Goal: Task Accomplishment & Management: Manage account settings

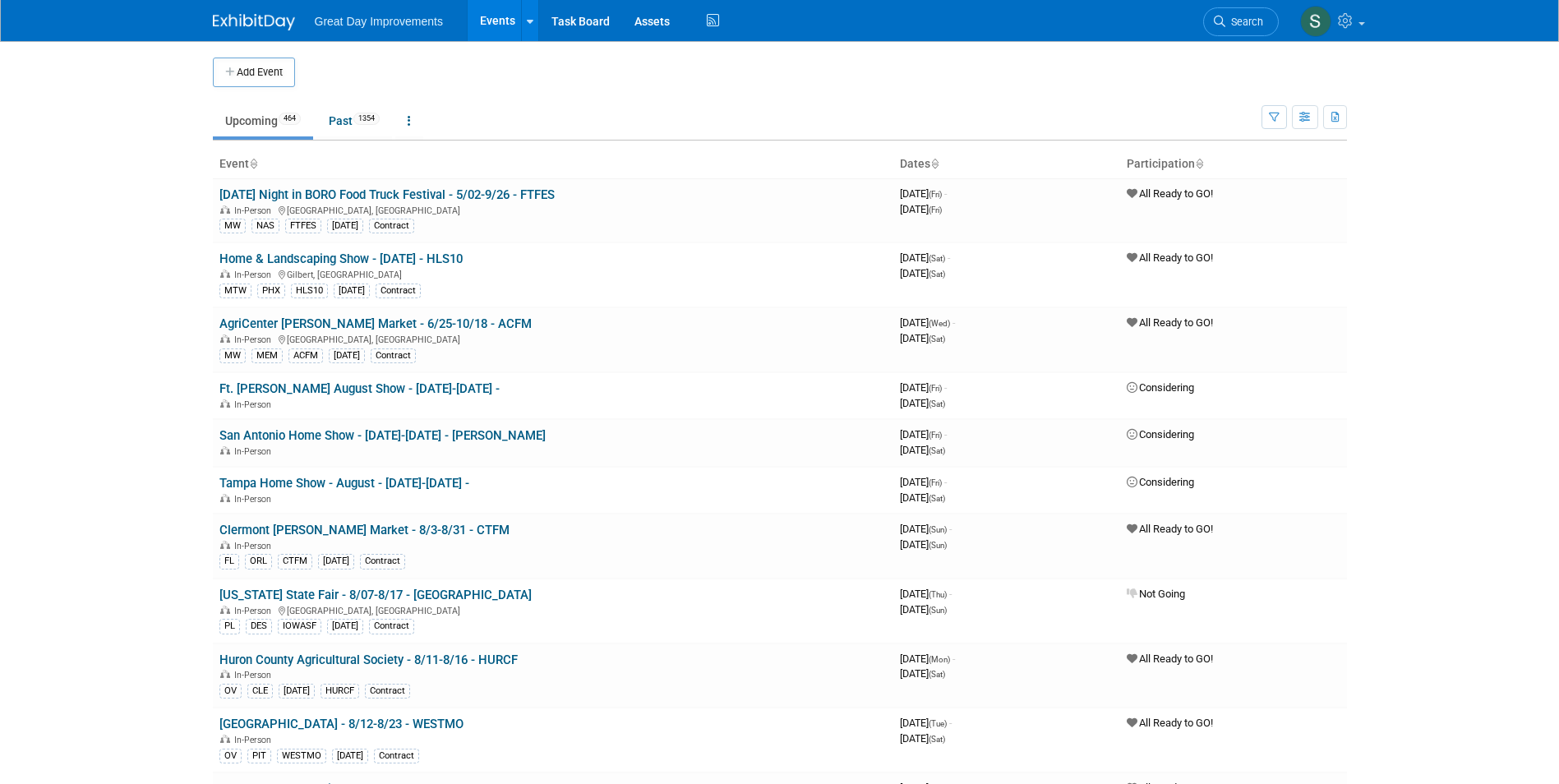
click at [541, 70] on td at bounding box center [793, 72] width 997 height 29
click at [1241, 23] on span "Search" at bounding box center [1244, 22] width 38 height 13
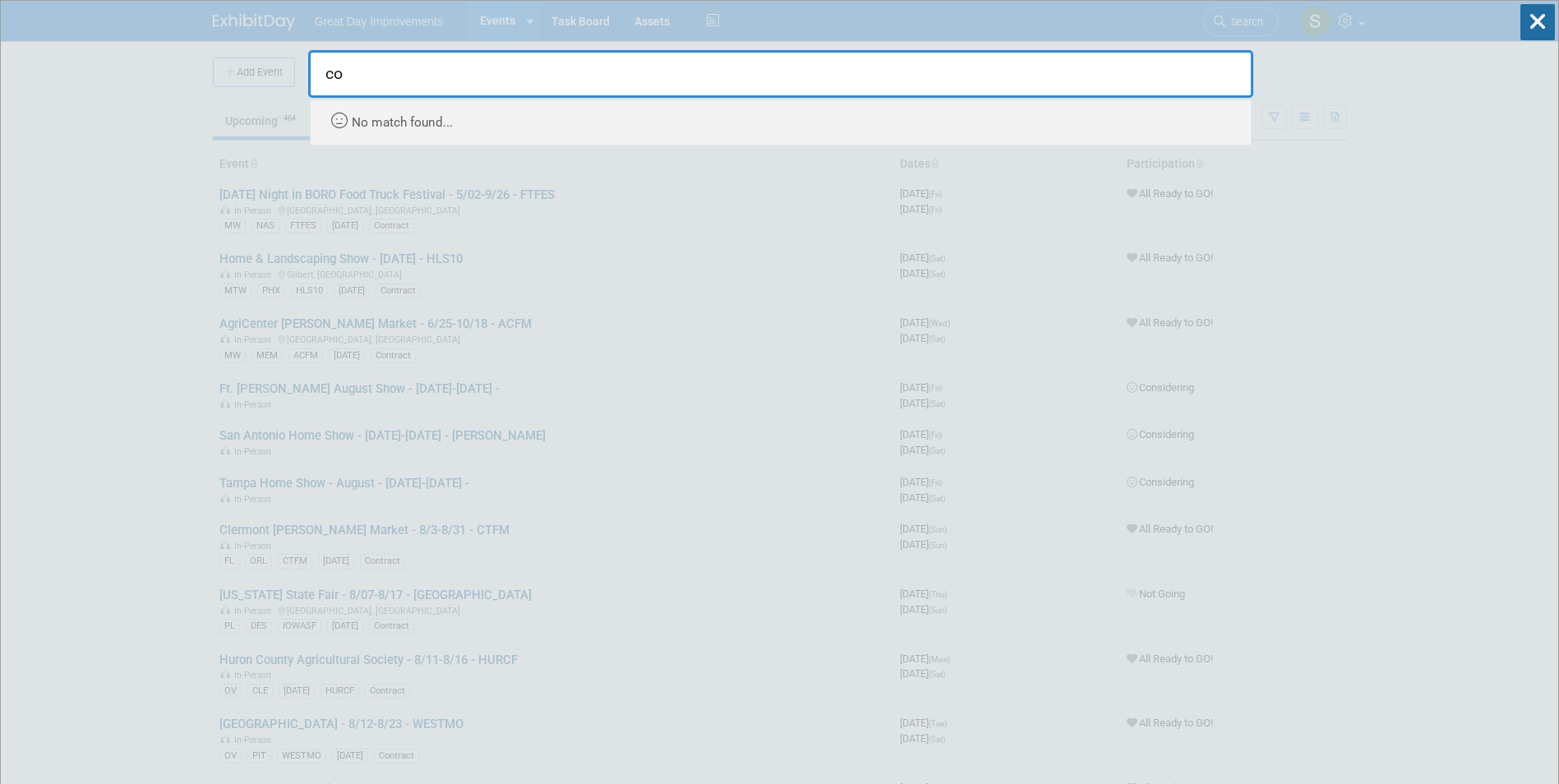
type input "c"
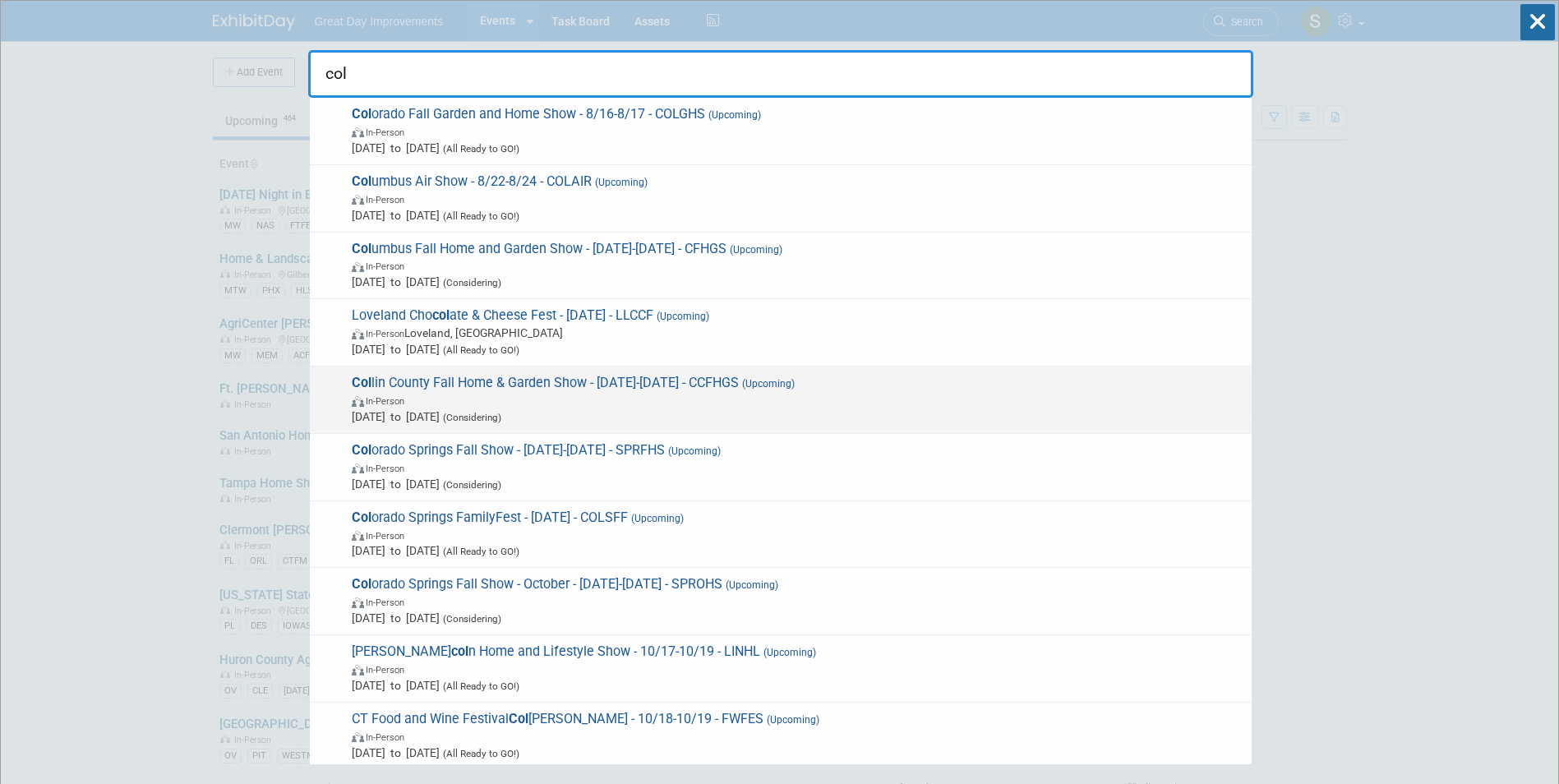
type input "col"
click at [605, 411] on span "Sep 20, 2025 to Sep 22, 2025 (Considering)" at bounding box center [798, 417] width 891 height 17
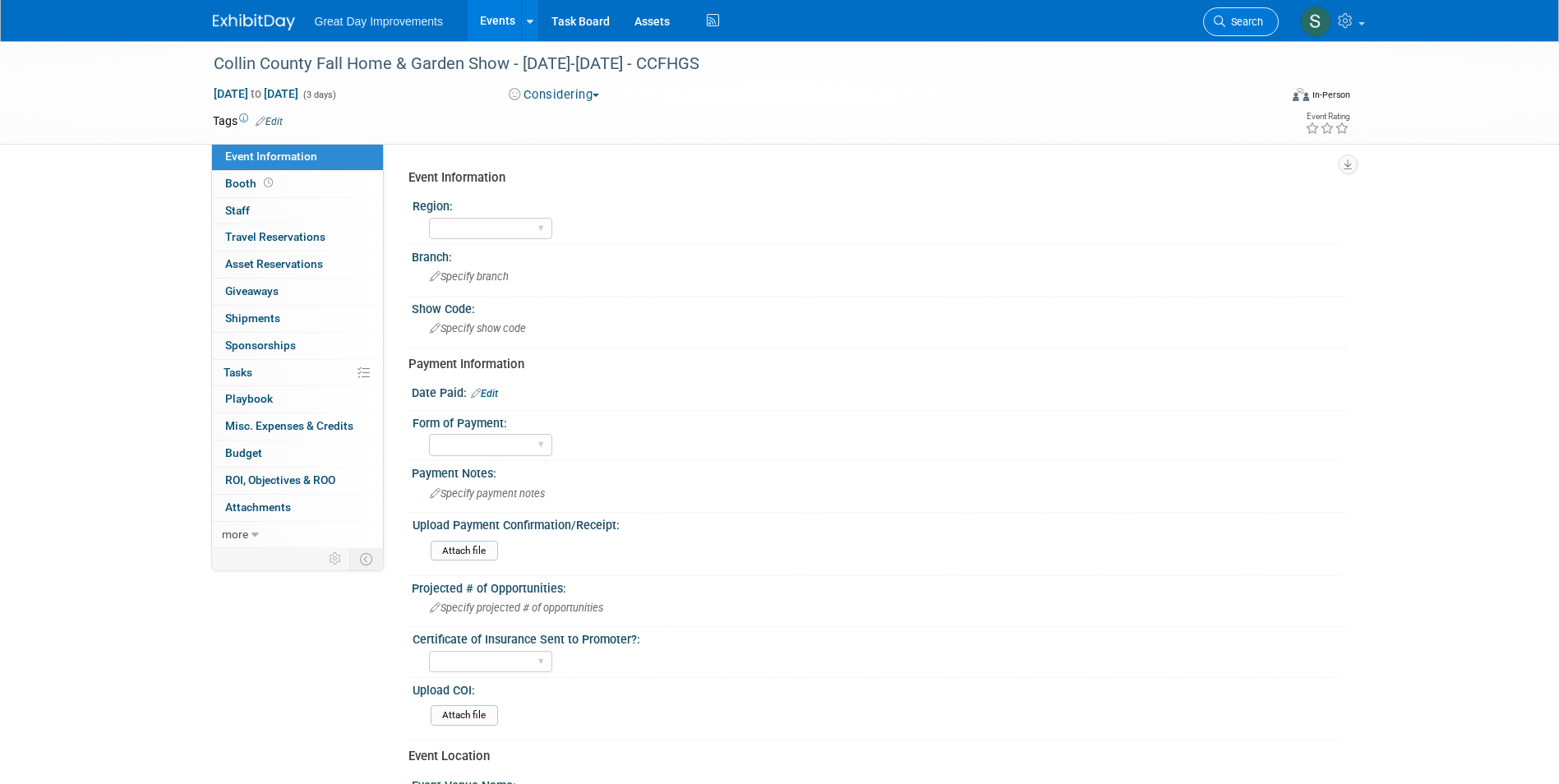
click at [1246, 21] on span "Search" at bounding box center [1244, 22] width 38 height 13
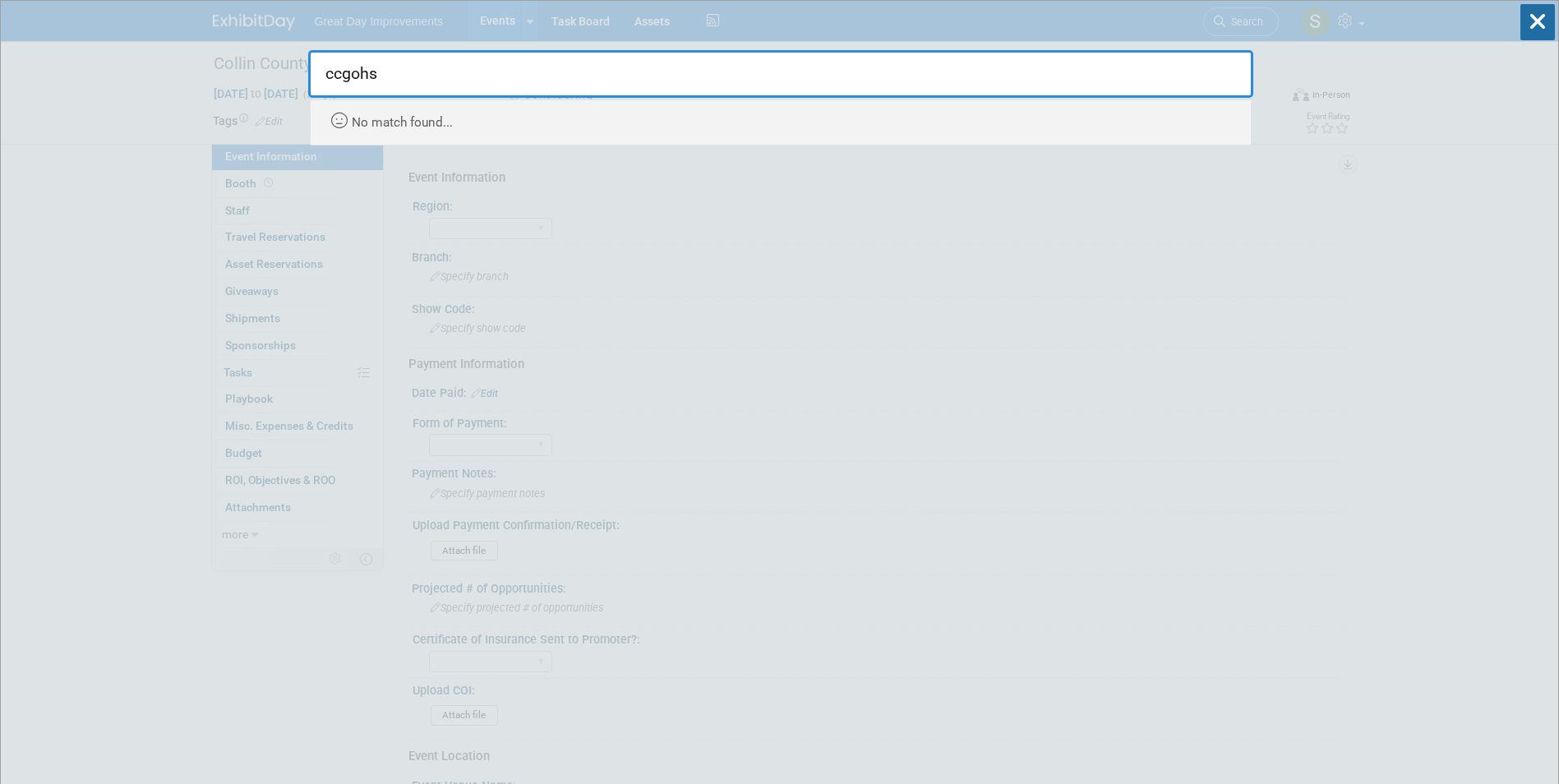
type input "ccgohs"
click at [0, 108] on html "Great Day Improvements Events Add Event Bulk Upload Events Shareable Event Boar…" at bounding box center [779, 392] width 1559 height 784
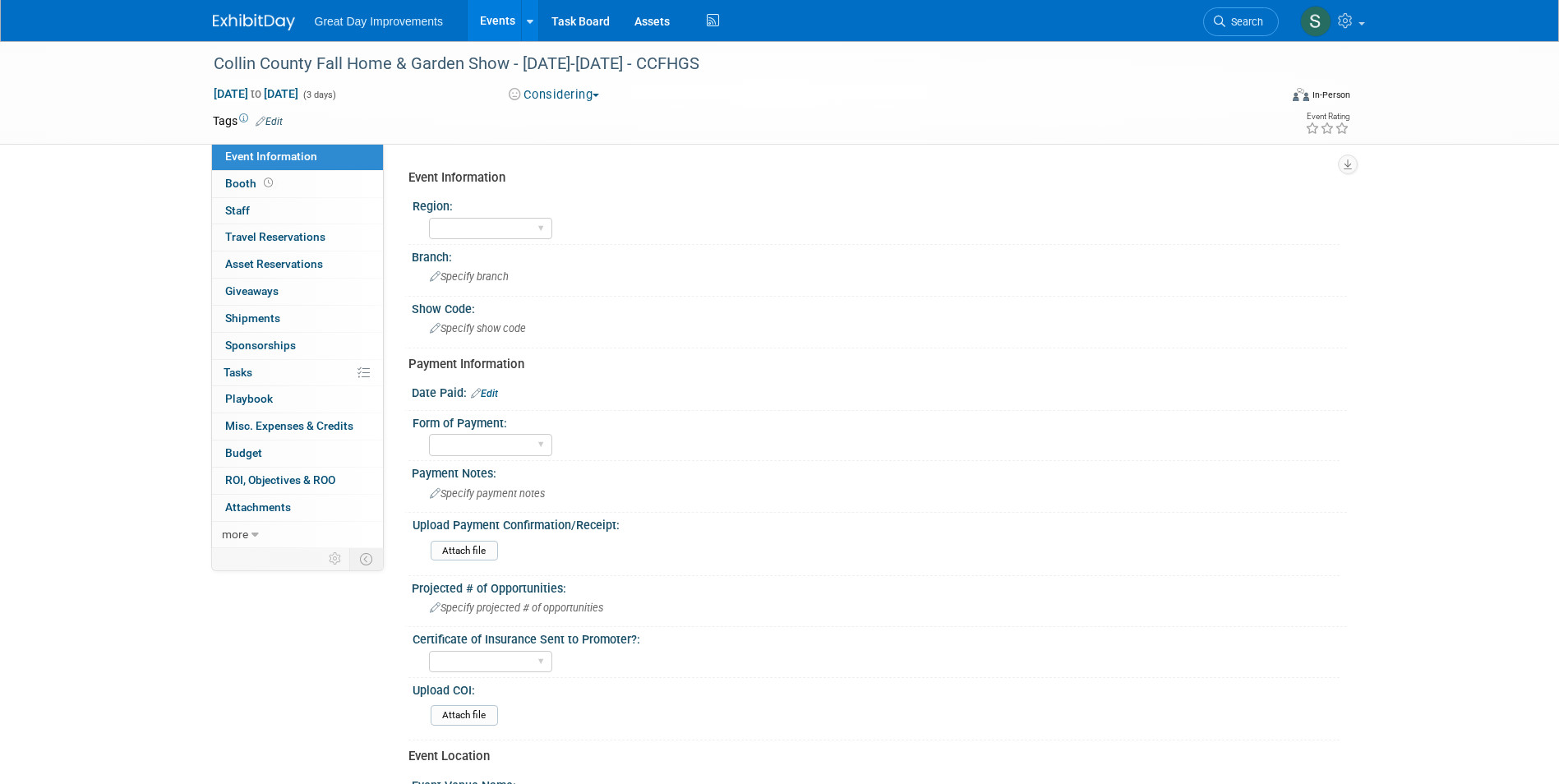
click at [240, 14] on img at bounding box center [254, 23] width 82 height 17
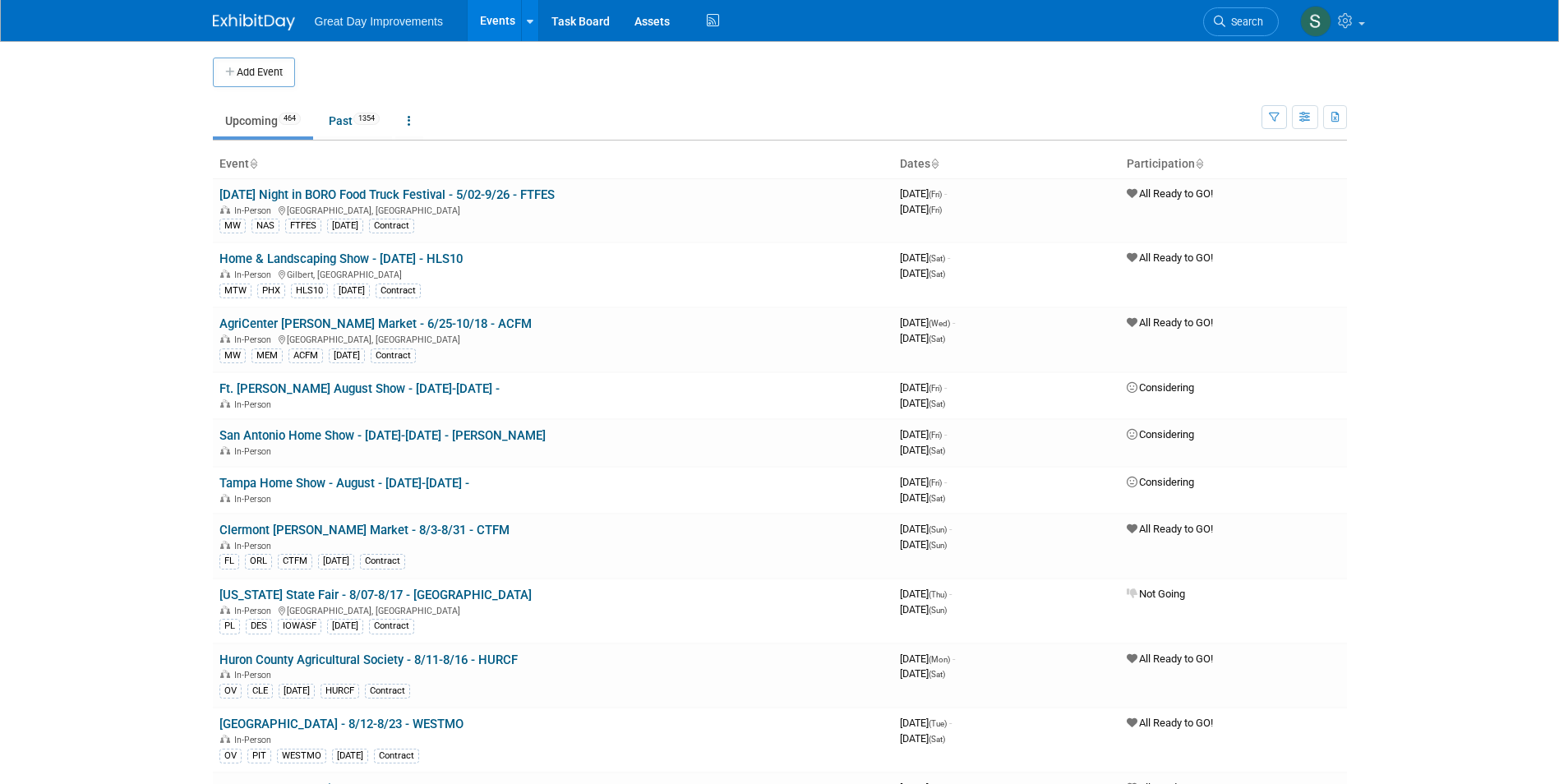
click at [1227, 25] on span "Search" at bounding box center [1244, 22] width 38 height 13
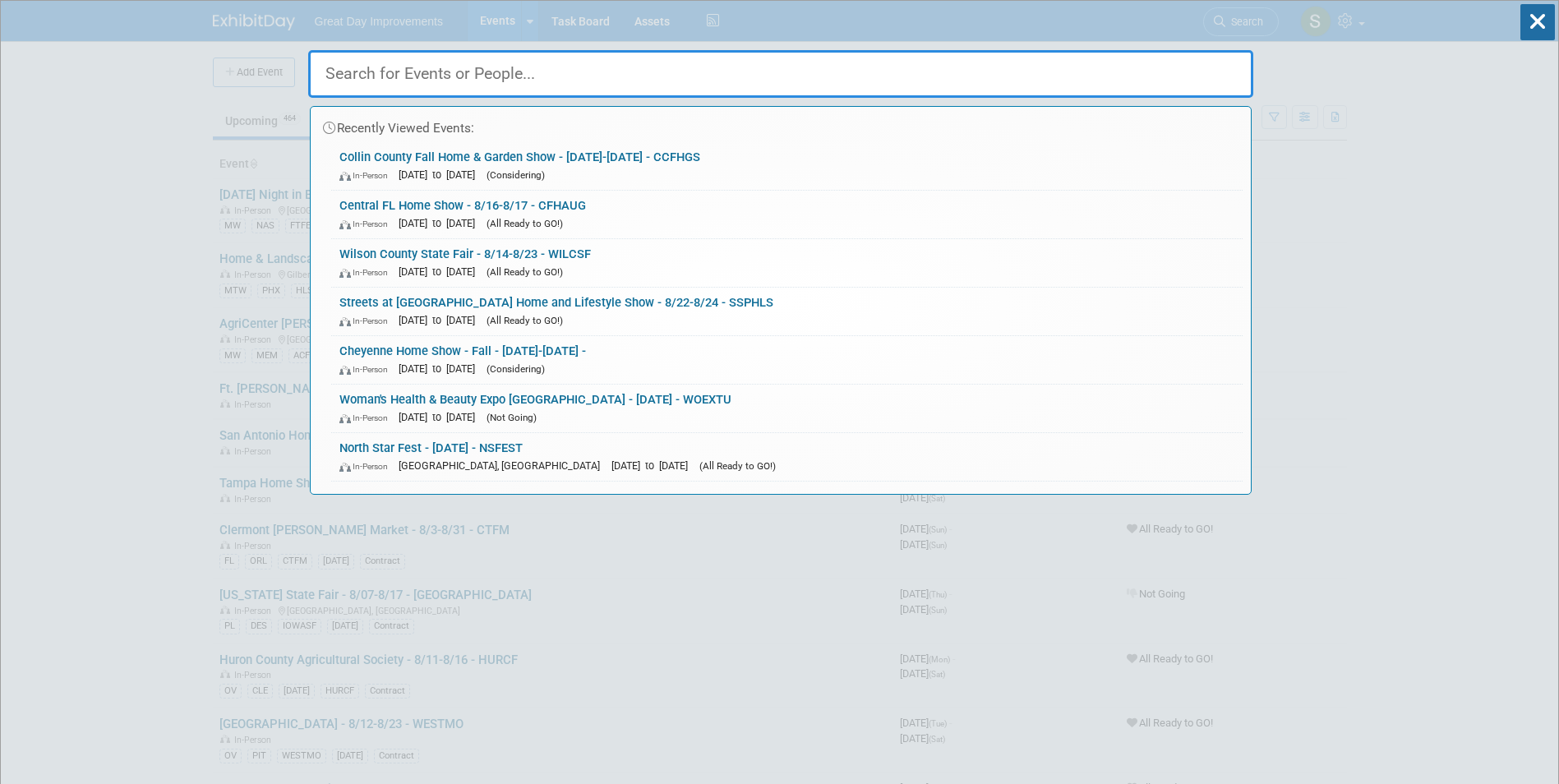
paste input "Mi Gente Latin"
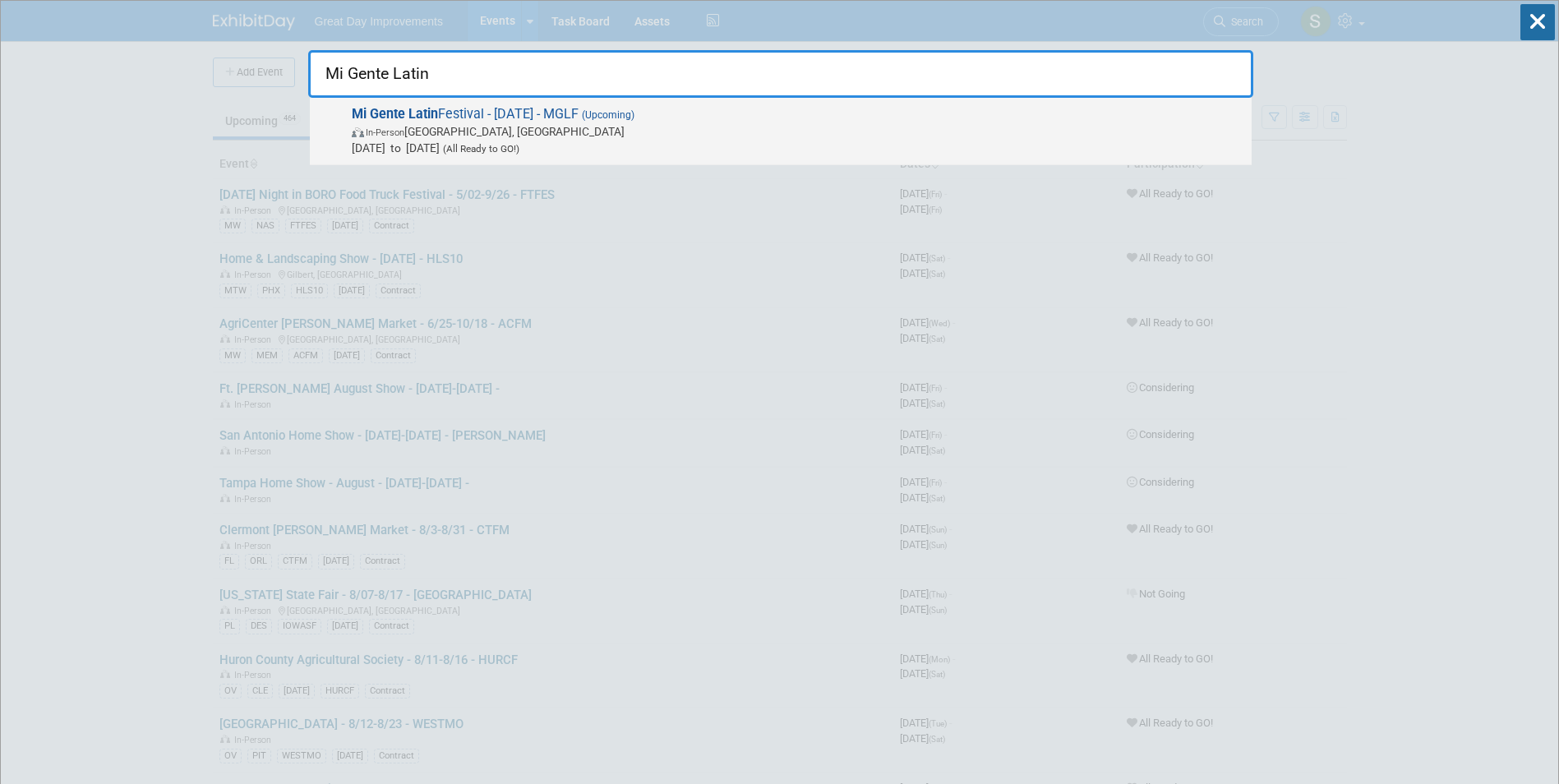
type input "Mi Gente Latin"
click at [511, 140] on span "Aug 16, 2025 to Aug 16, 2025 (All Ready to GO!)" at bounding box center [798, 148] width 891 height 17
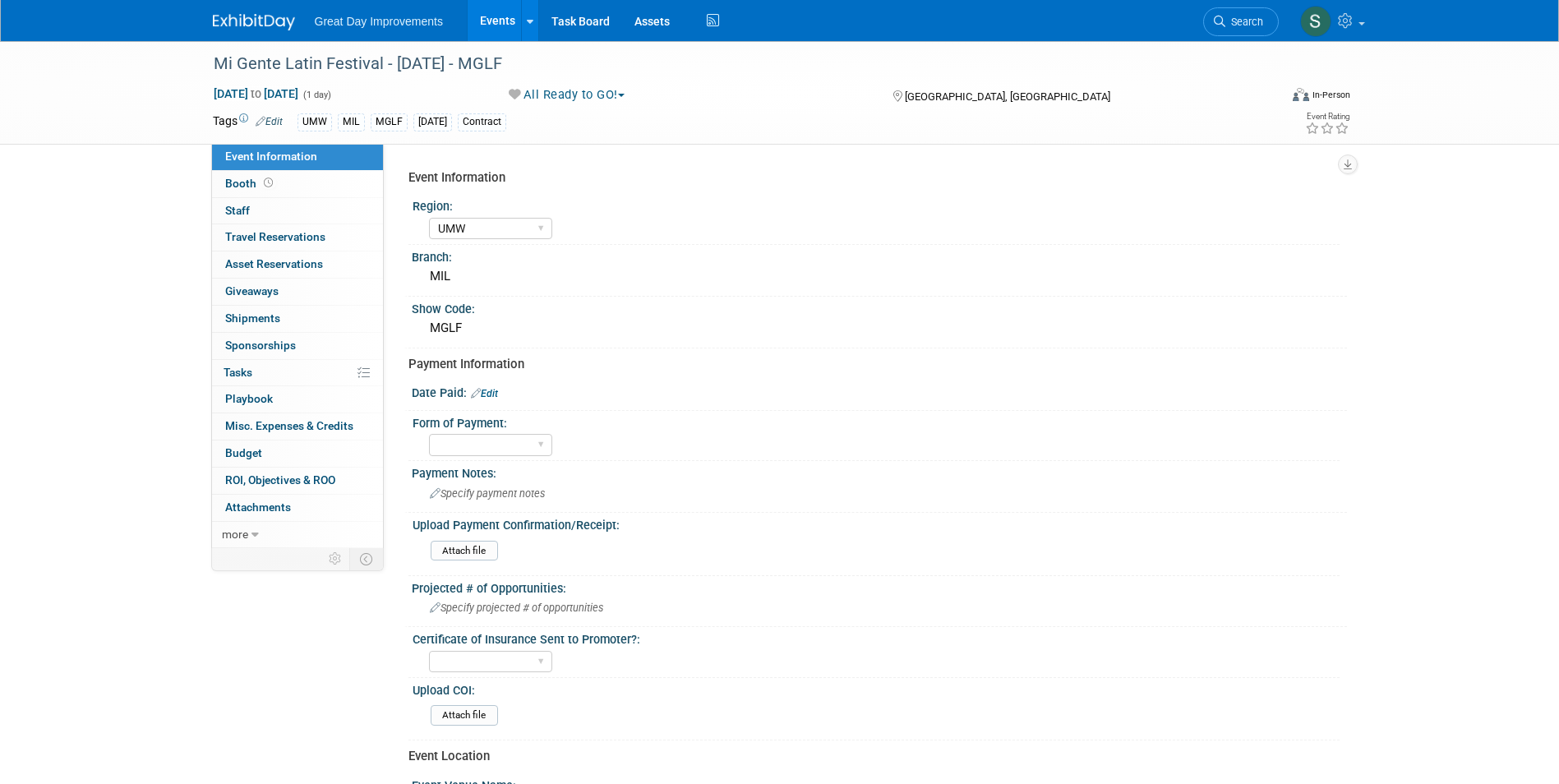
select select "UMW"
click at [231, 13] on link at bounding box center [264, 14] width 102 height 13
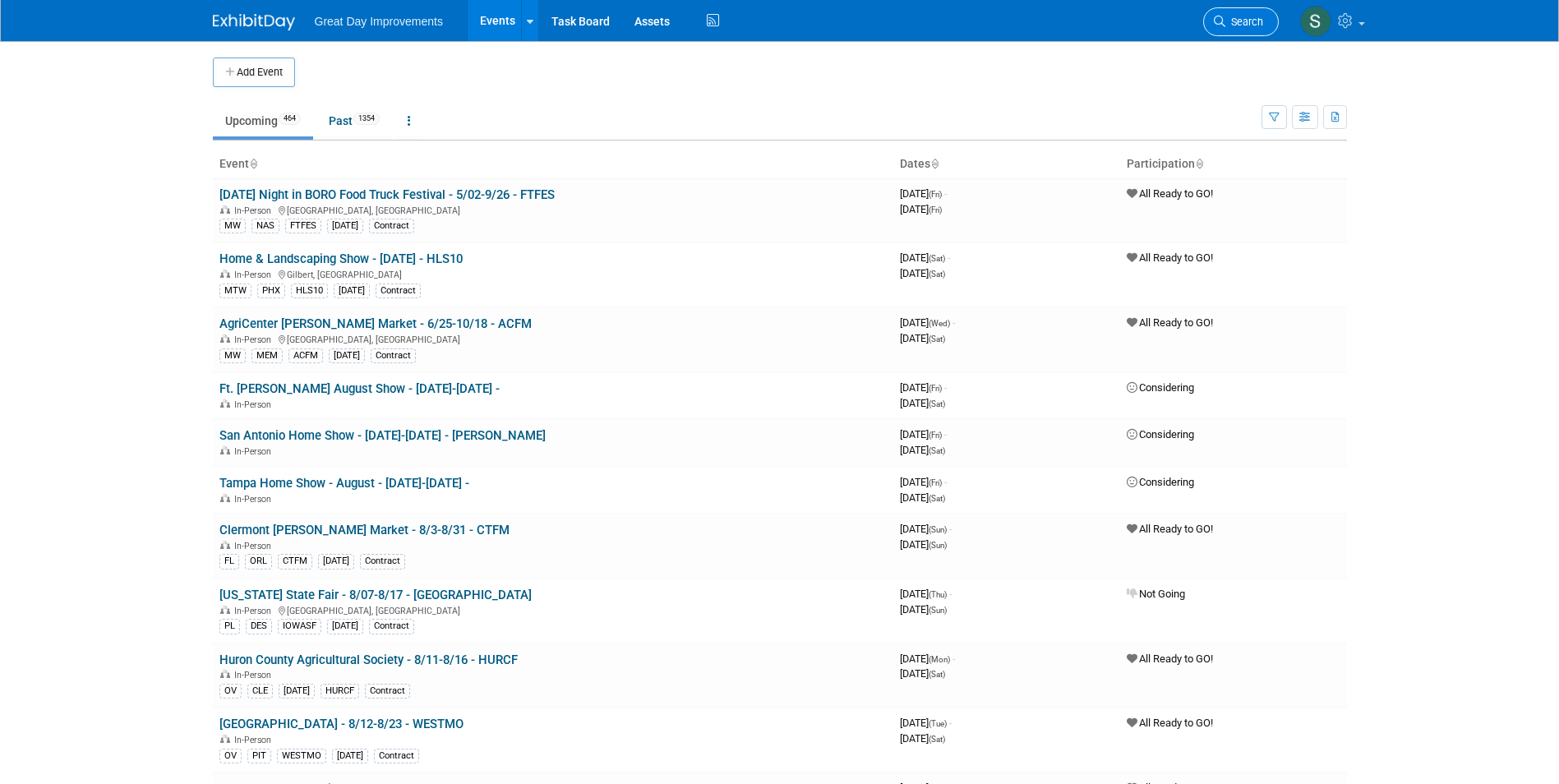
click at [1246, 26] on span "Search" at bounding box center [1244, 22] width 38 height 13
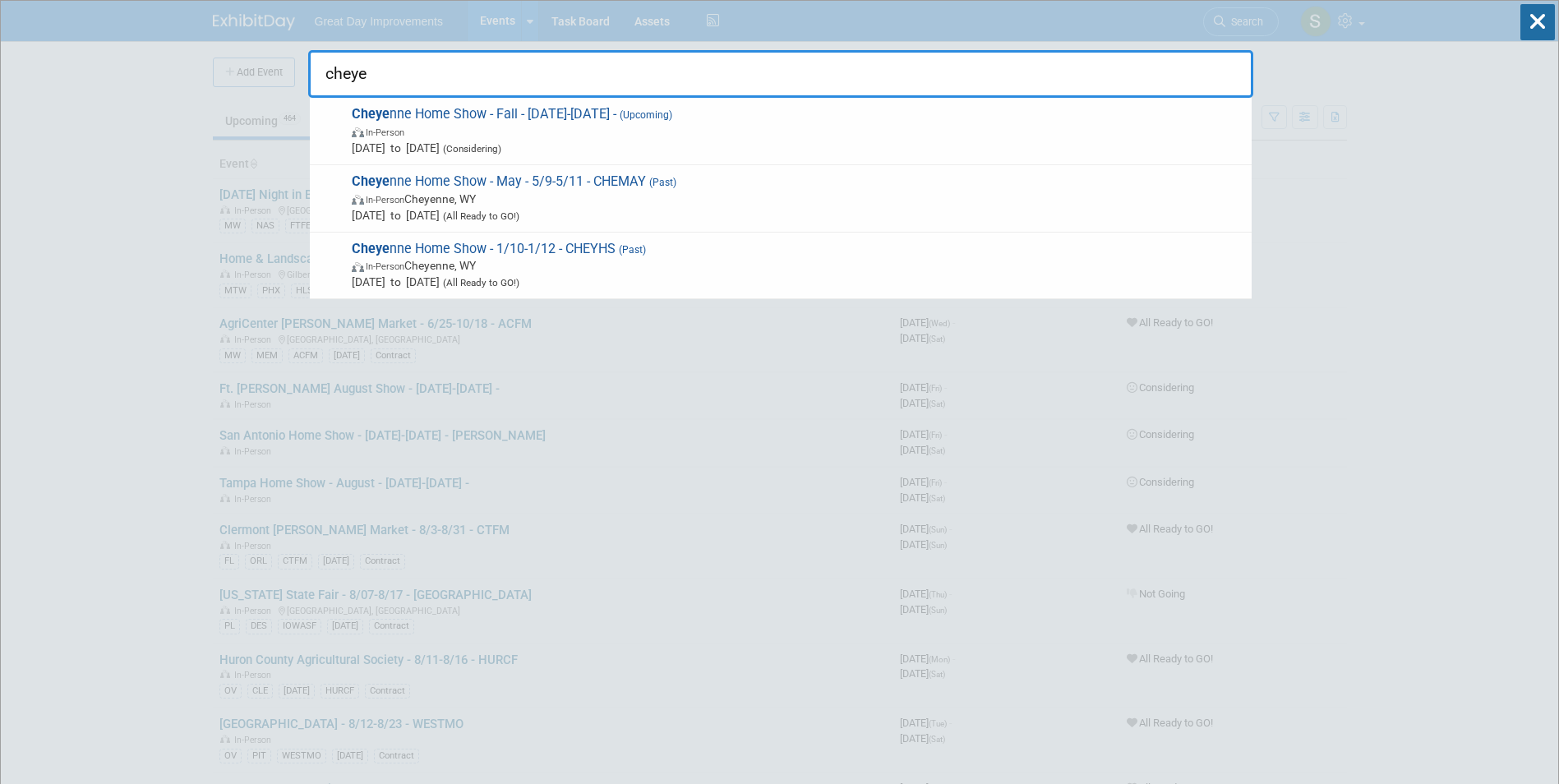
type input "cheye"
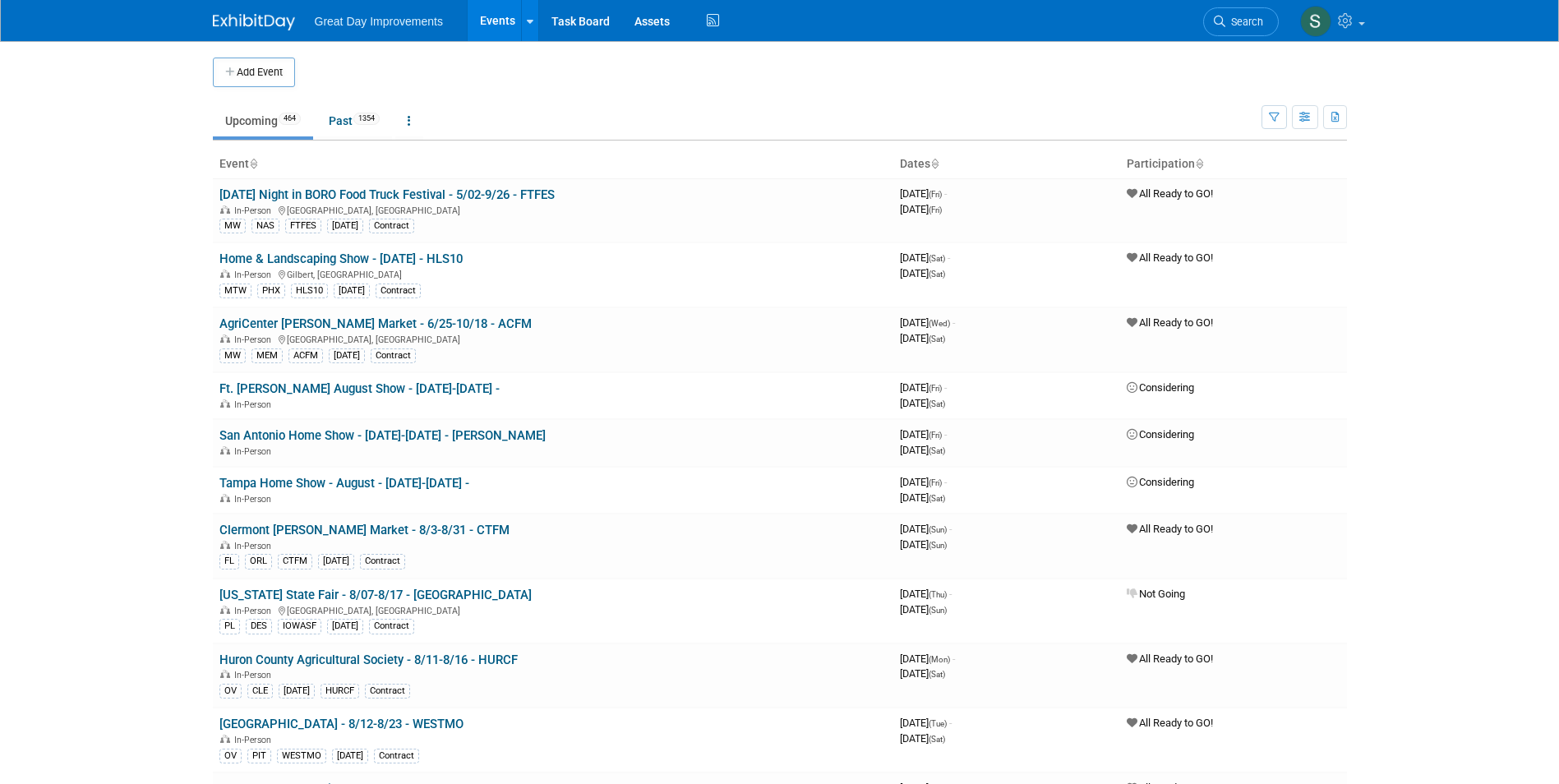
click at [252, 21] on img at bounding box center [254, 23] width 82 height 17
click at [1235, 18] on span "Search" at bounding box center [1244, 22] width 38 height 13
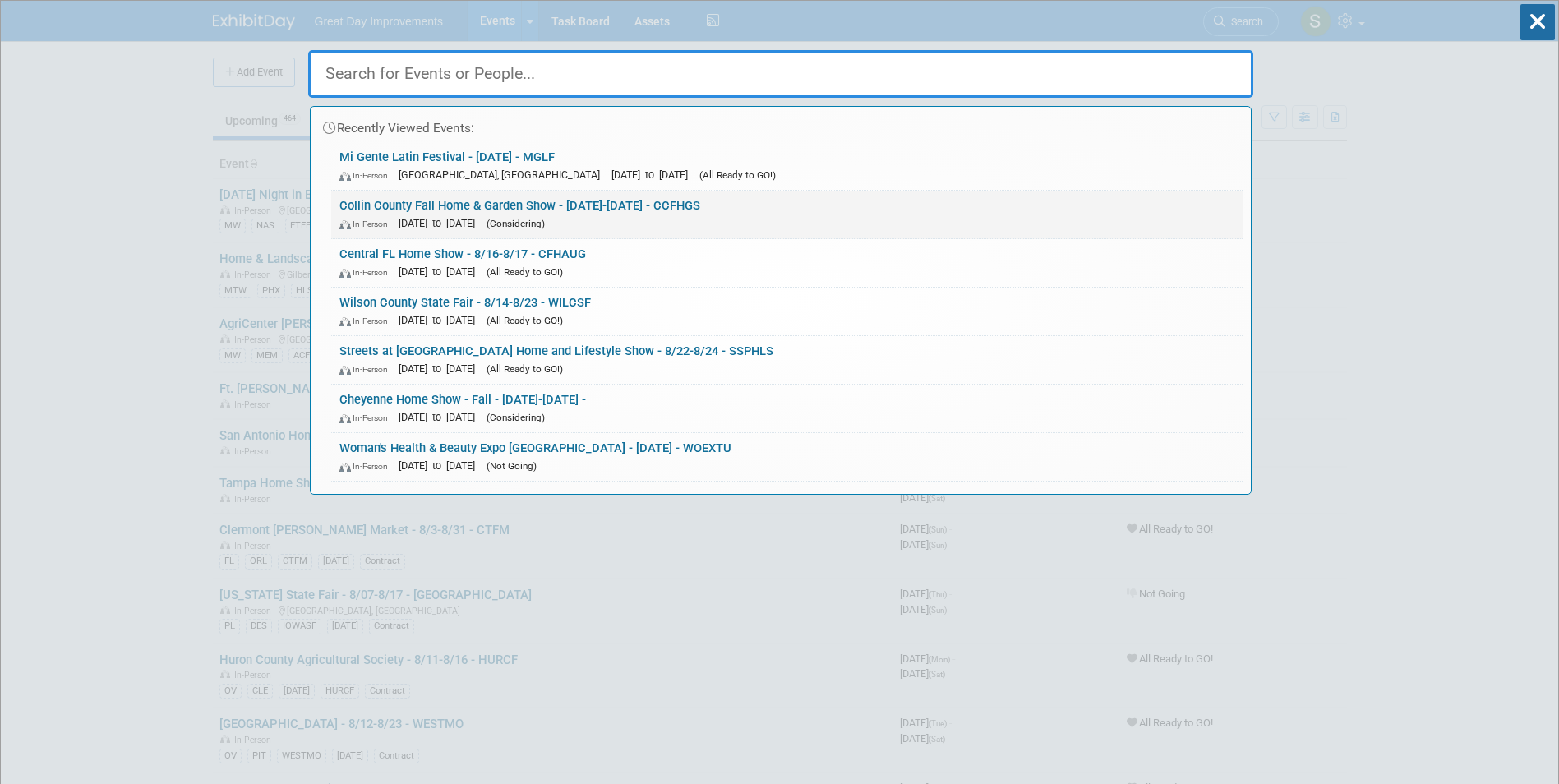
click at [545, 218] on span "(Considering)" at bounding box center [516, 224] width 59 height 12
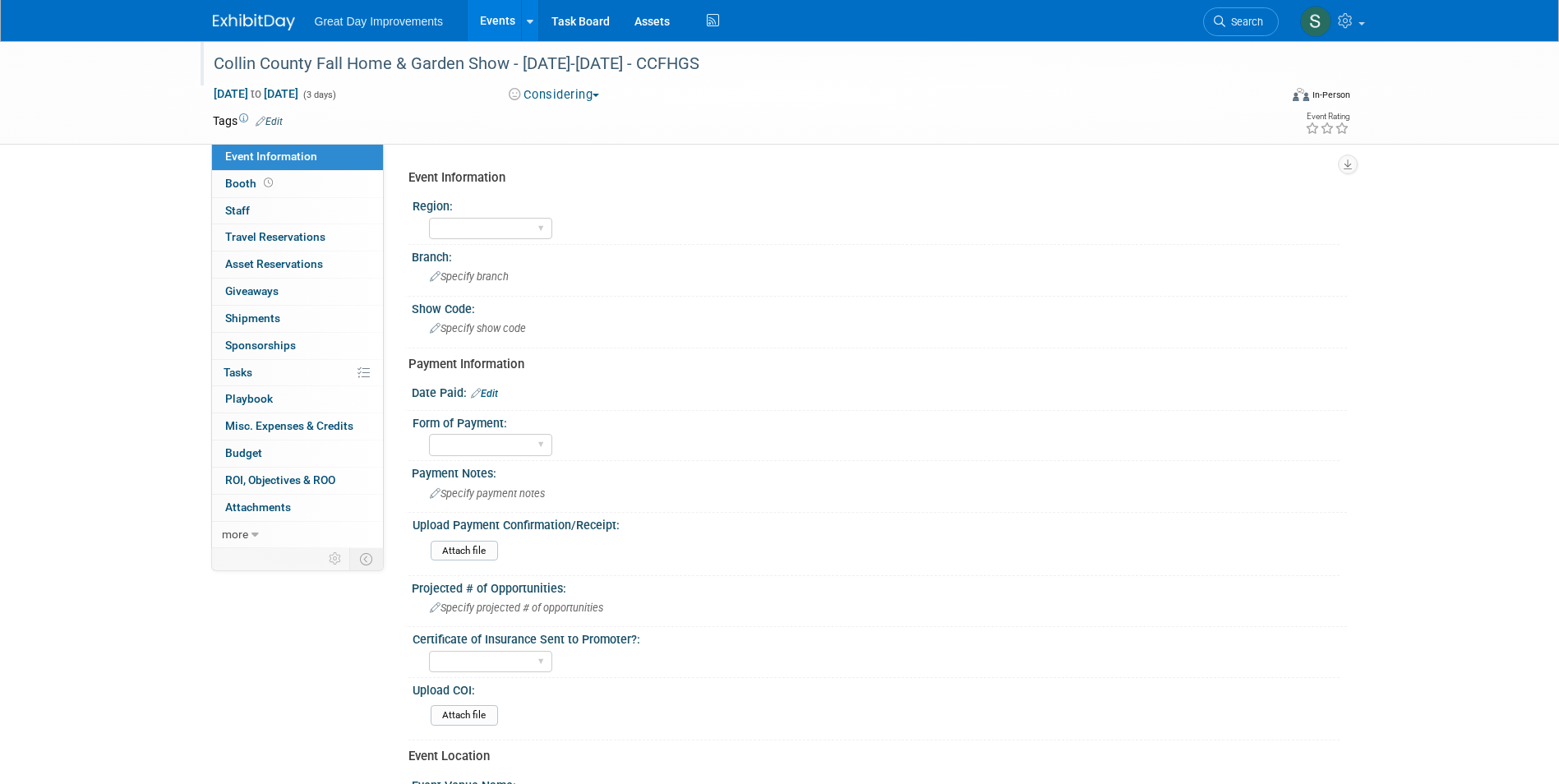
click at [707, 63] on div "Collin County Fall Home & Garden Show - [DATE]-[DATE] - CCFHGS" at bounding box center [730, 64] width 1046 height 29
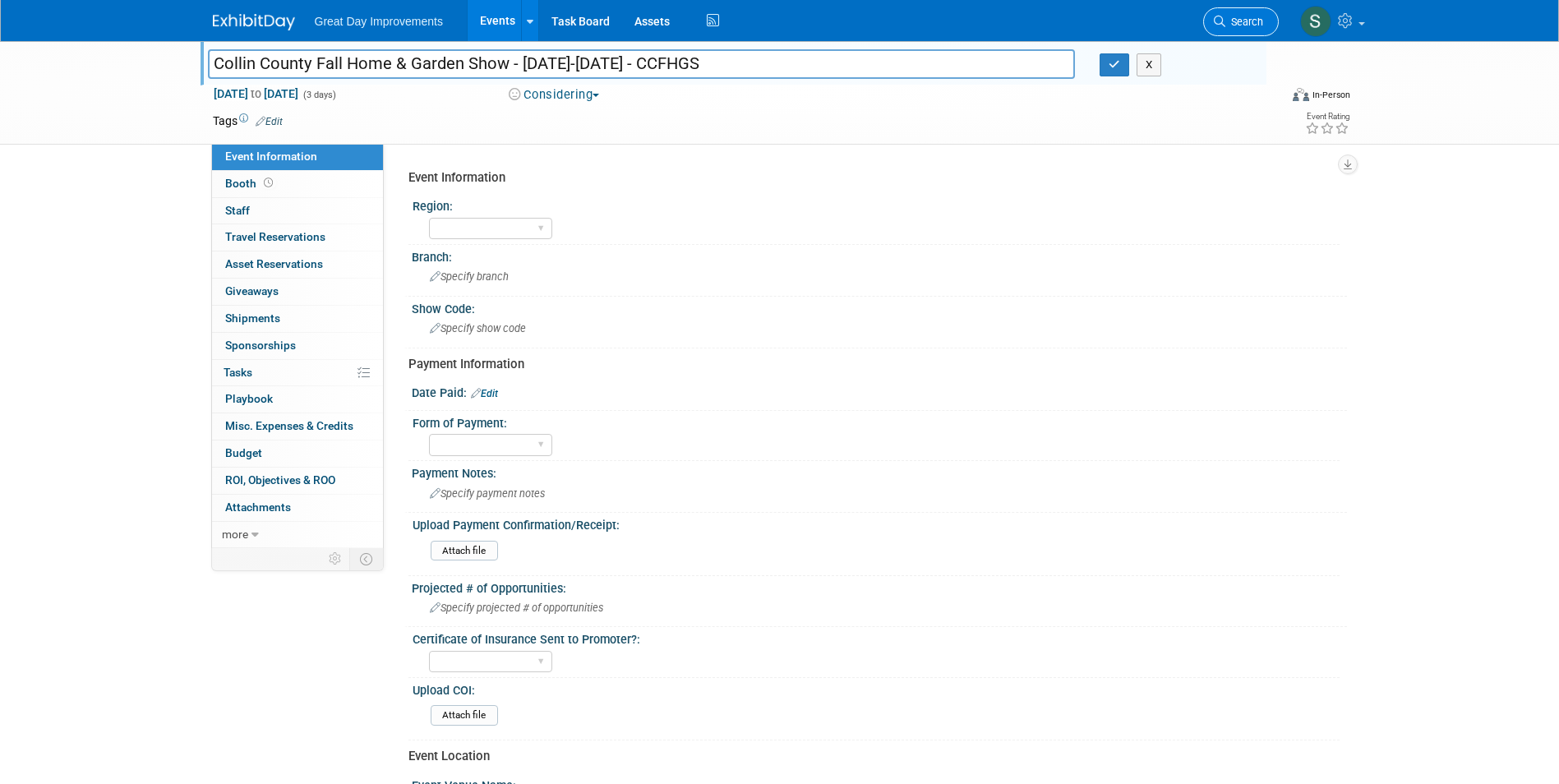
click at [1242, 18] on span "Search" at bounding box center [1244, 22] width 38 height 13
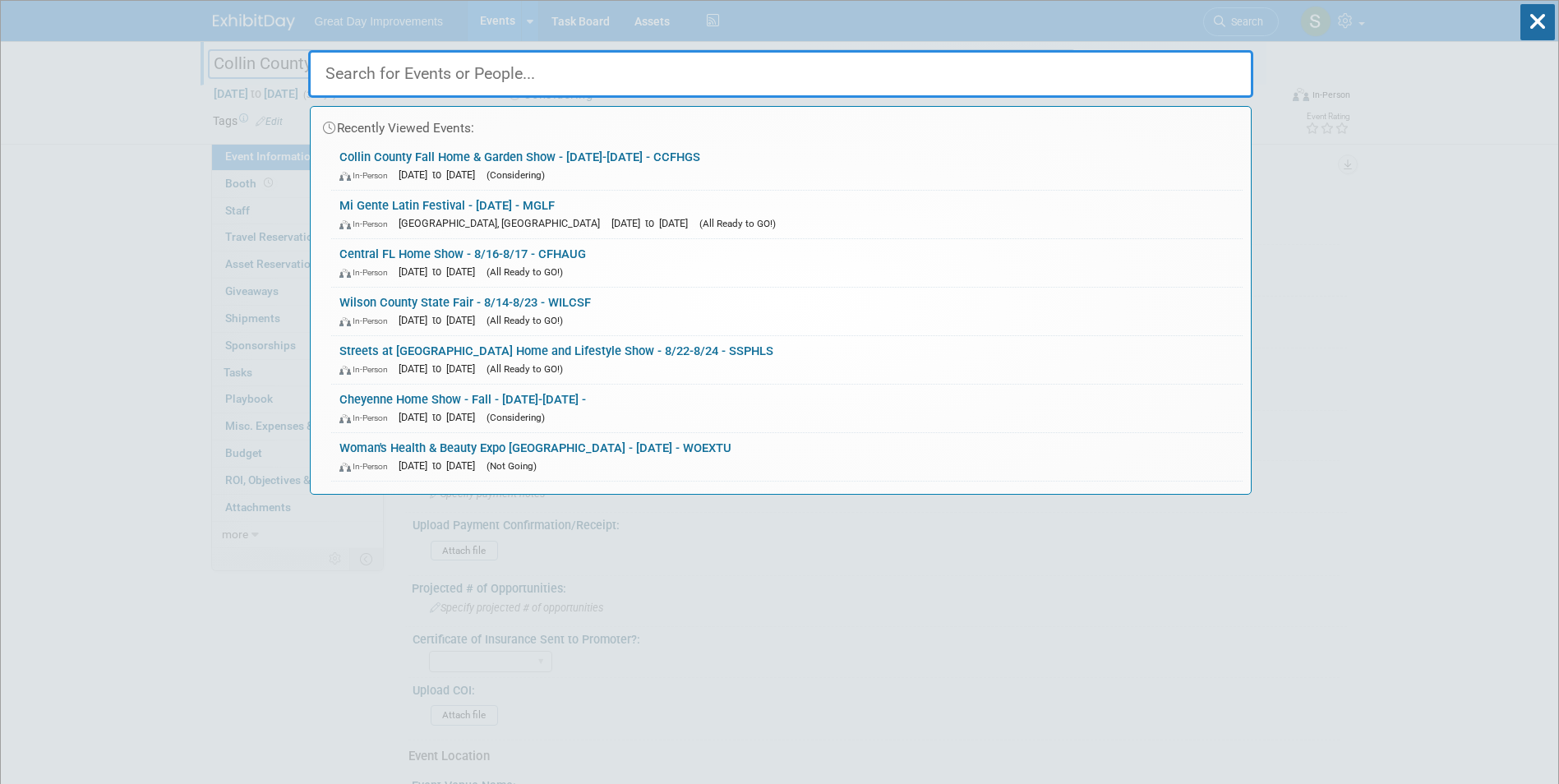
paste input "[DATE] Fall Home & Garden Show"
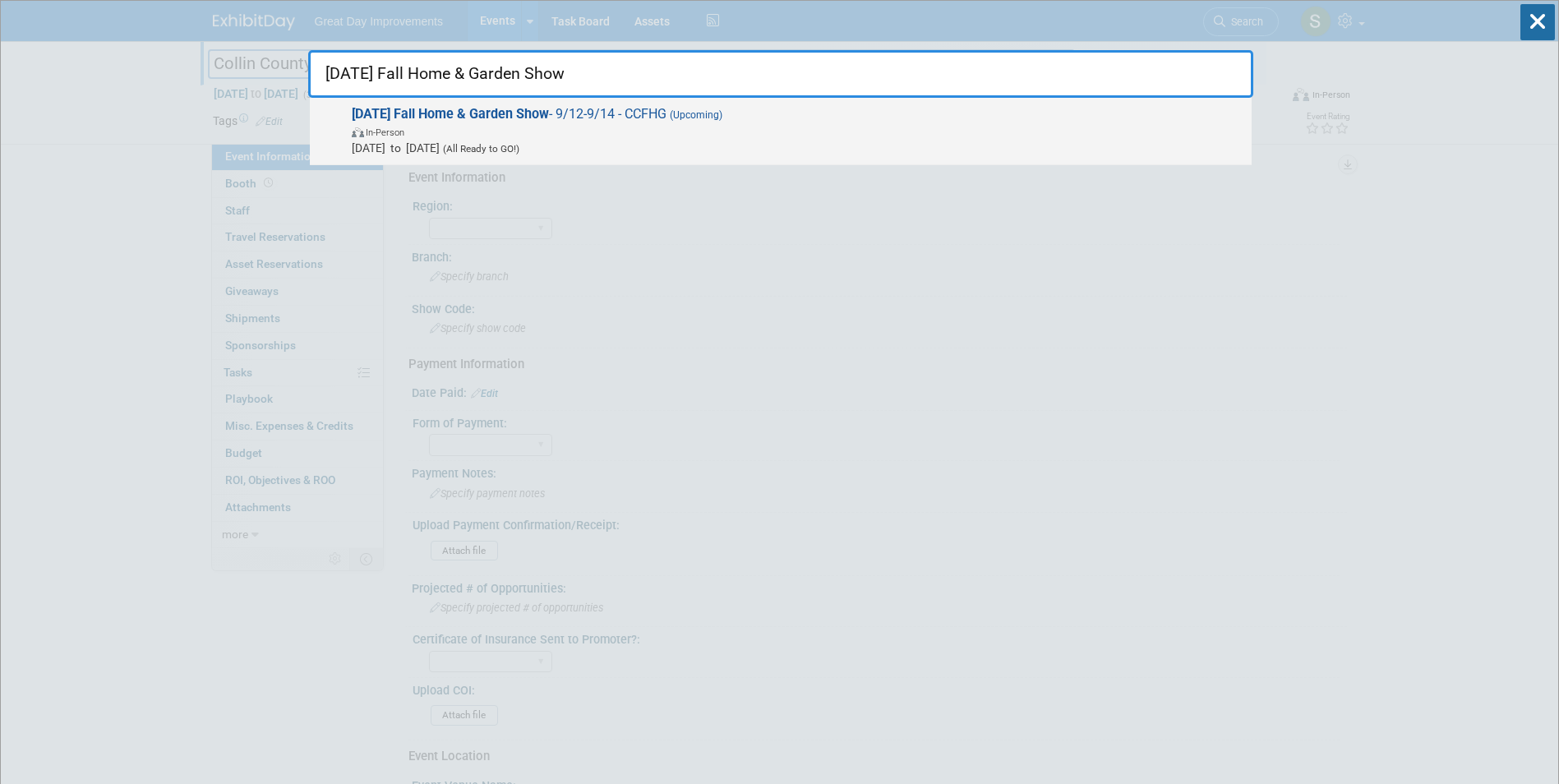
type input "[DATE] Fall Home & Garden Show"
click at [749, 154] on span "[DATE] to [DATE] (All Ready to GO!)" at bounding box center [798, 148] width 891 height 17
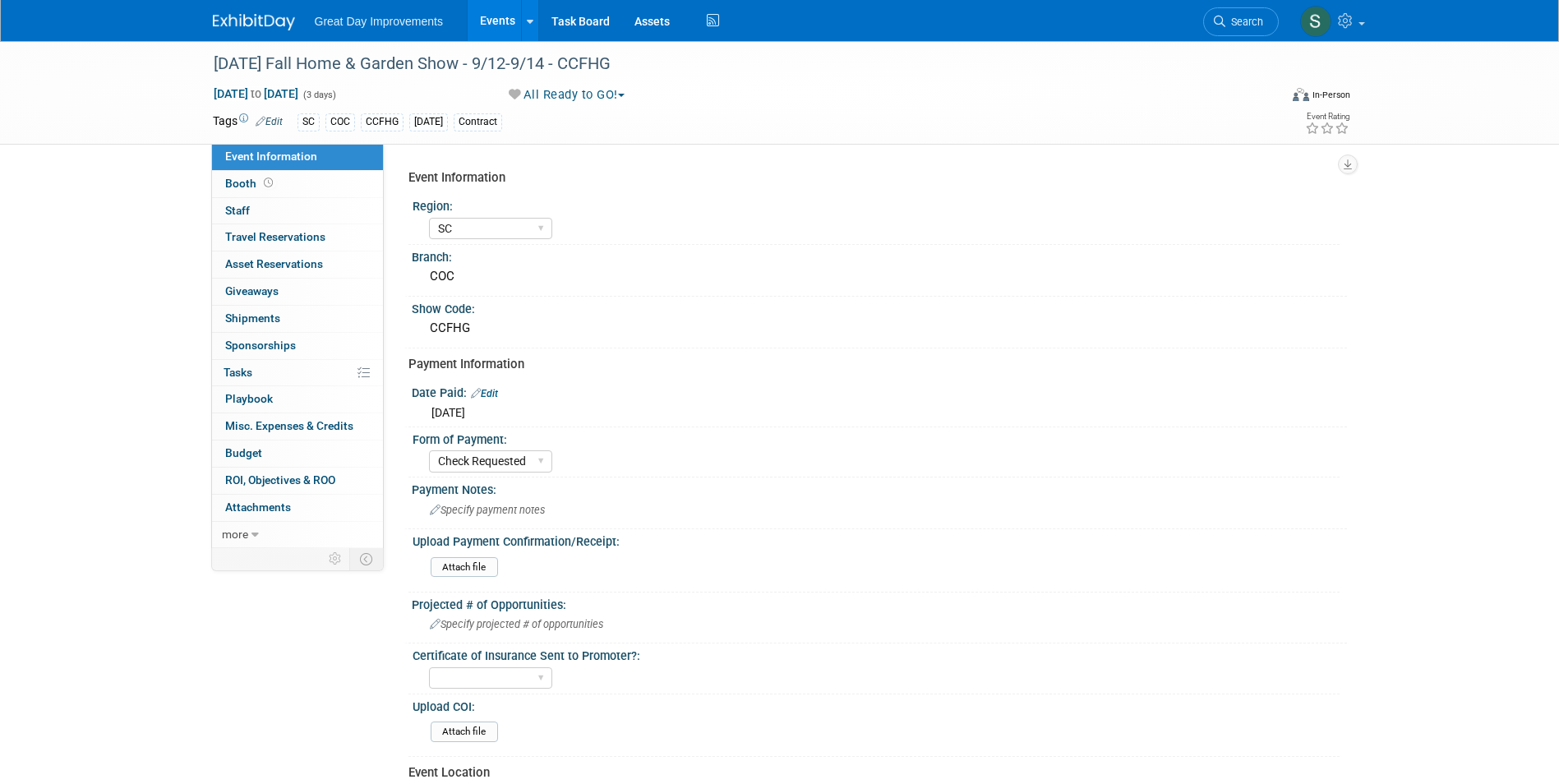
select select "SC"
select select "Check Requested"
click at [1236, 18] on span "Search" at bounding box center [1244, 22] width 38 height 13
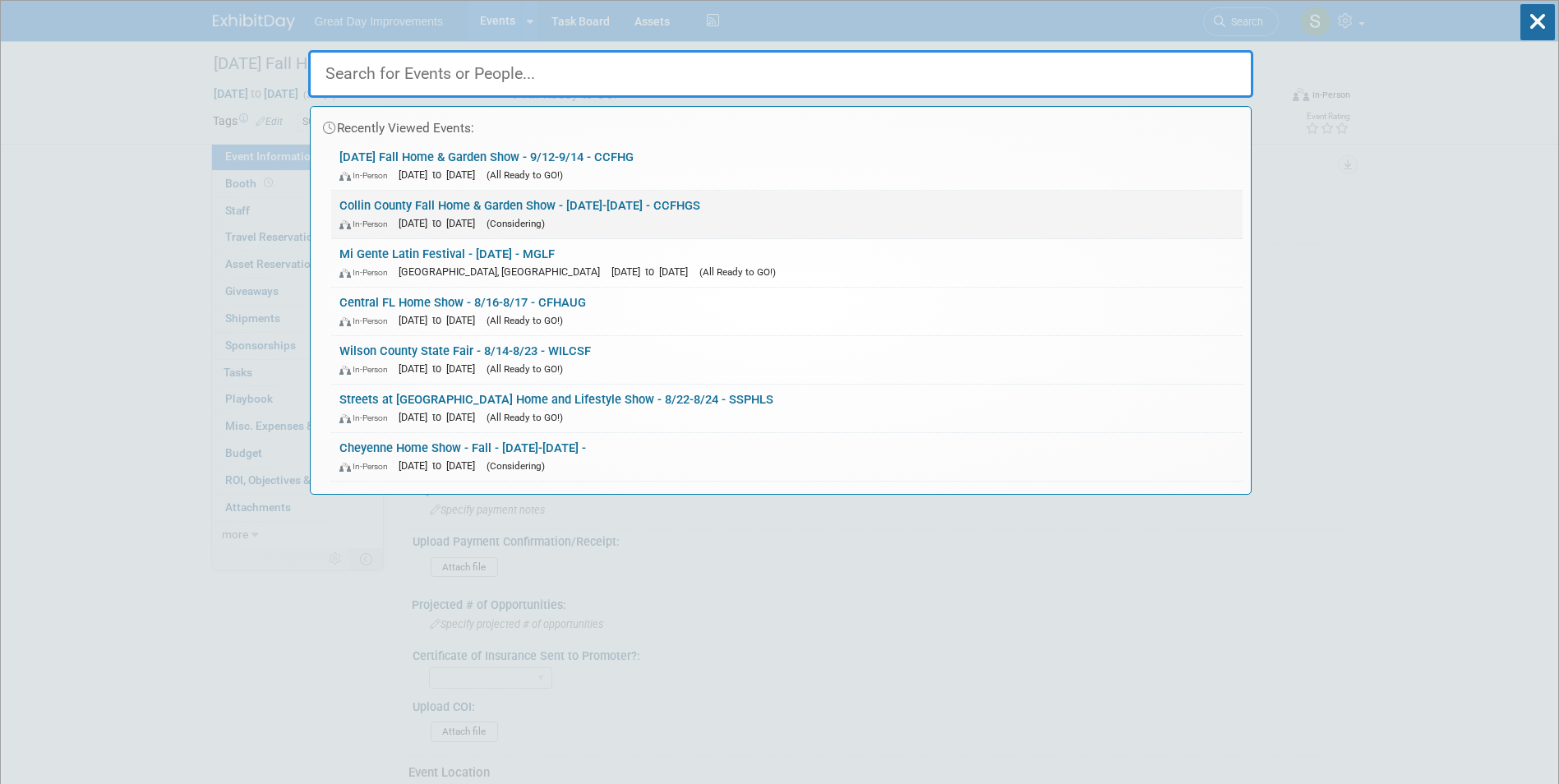
click at [579, 203] on link "Collin County Fall Home & Garden Show - [DATE]-[DATE] - CCFHGS In-Person [DATE]…" at bounding box center [787, 214] width 911 height 48
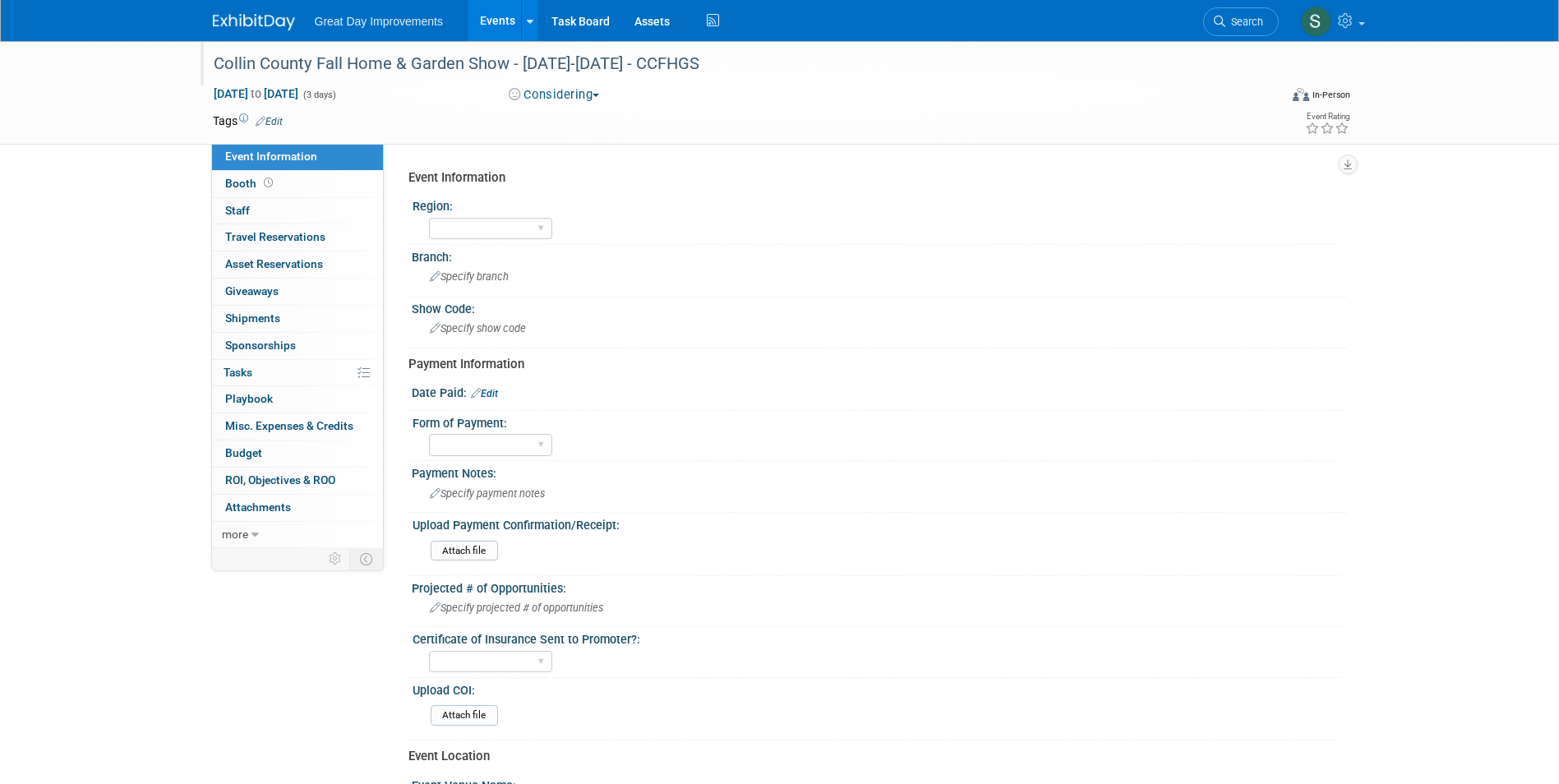
click at [702, 64] on div "Collin County Fall Home & Garden Show - 9/20/25-9/22/25 - CCFHGS" at bounding box center [730, 64] width 1046 height 29
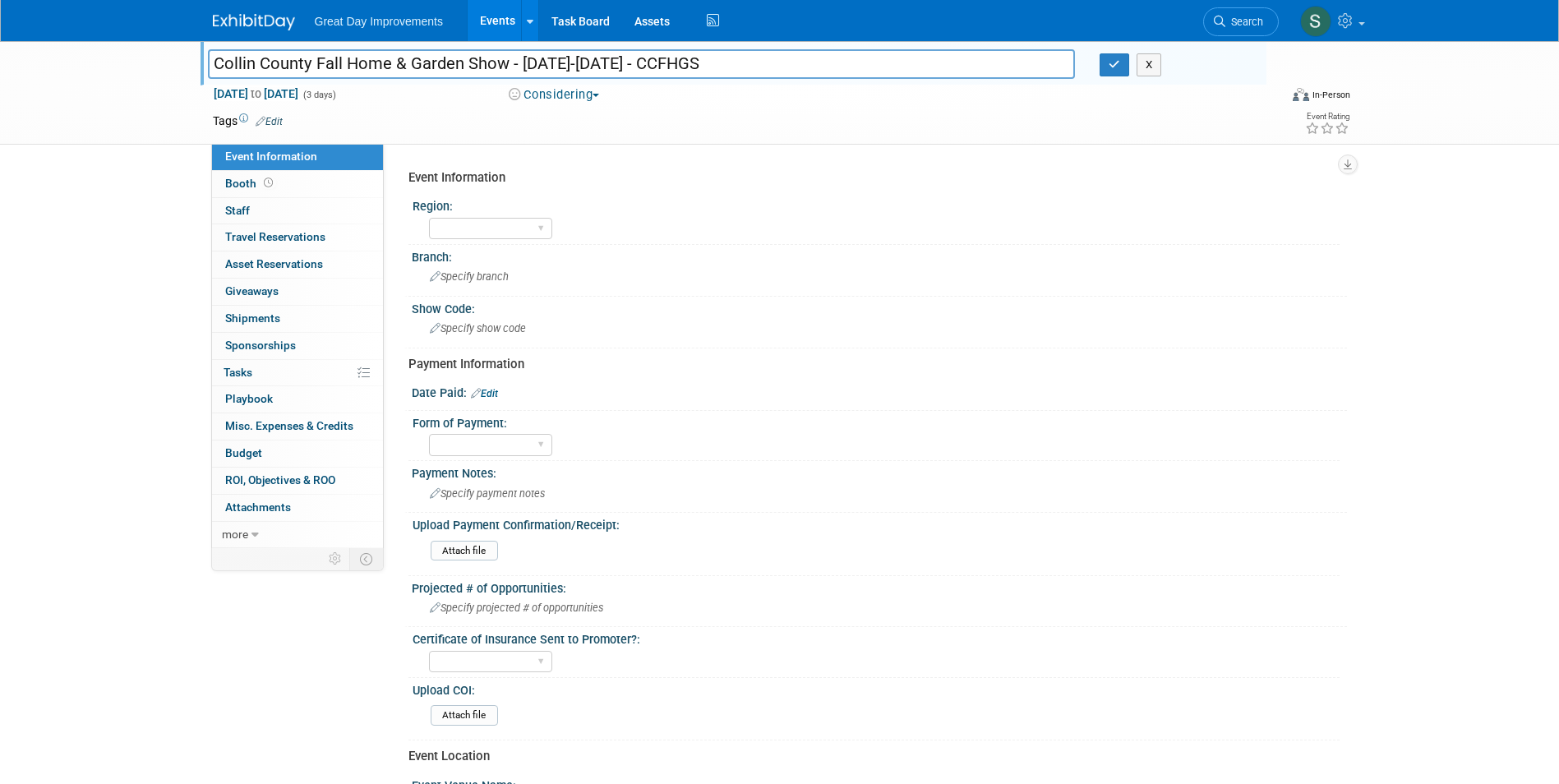
drag, startPoint x: 684, startPoint y: 64, endPoint x: 658, endPoint y: 67, distance: 26.2
click at [658, 67] on input "Collin County Fall Home & Garden Show - 9/20/25-9/22/25 - CCFHGS" at bounding box center [642, 64] width 868 height 28
click at [700, 67] on input "Collin County Fall Home & Garden Show - 9/20/25-9/22/25 - CCFHGS" at bounding box center [642, 64] width 868 height 28
drag, startPoint x: 728, startPoint y: 74, endPoint x: 659, endPoint y: 64, distance: 69.7
click at [659, 64] on input "Collin County Fall Home & Garden Show - 9/20/25-9/22/25 - CCFHGS" at bounding box center [642, 64] width 868 height 28
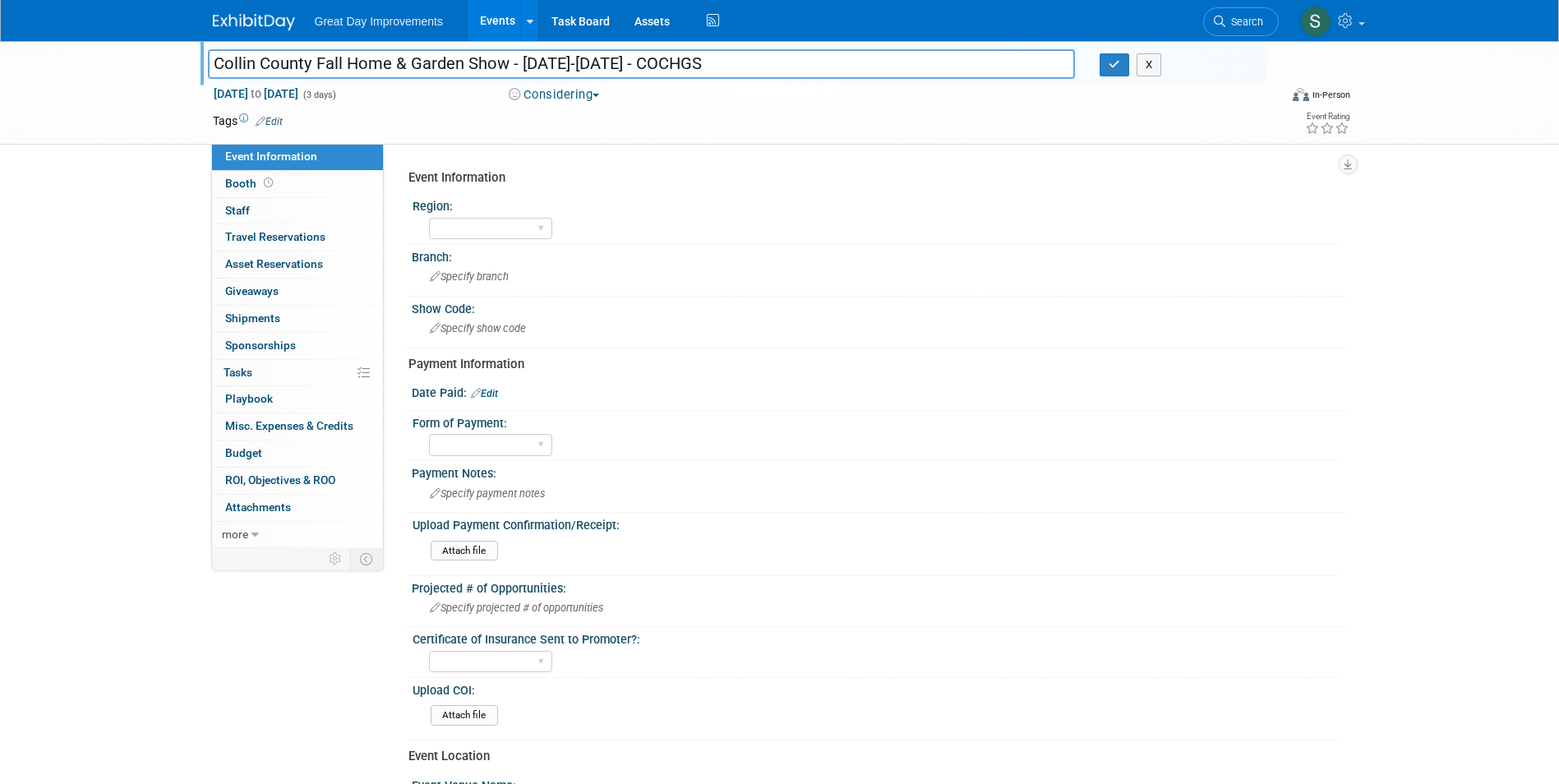
type input "Collin County Fall Home & Garden Show - 9/20/25-9/22/25 - COCHGS"
click at [570, 100] on button "Considering" at bounding box center [554, 95] width 103 height 18
click at [594, 207] on link "All Ready to GO!" at bounding box center [571, 213] width 137 height 23
click at [299, 101] on span "Sep 20, 2025 to Sep 22, 2025" at bounding box center [256, 94] width 86 height 15
select select "8"
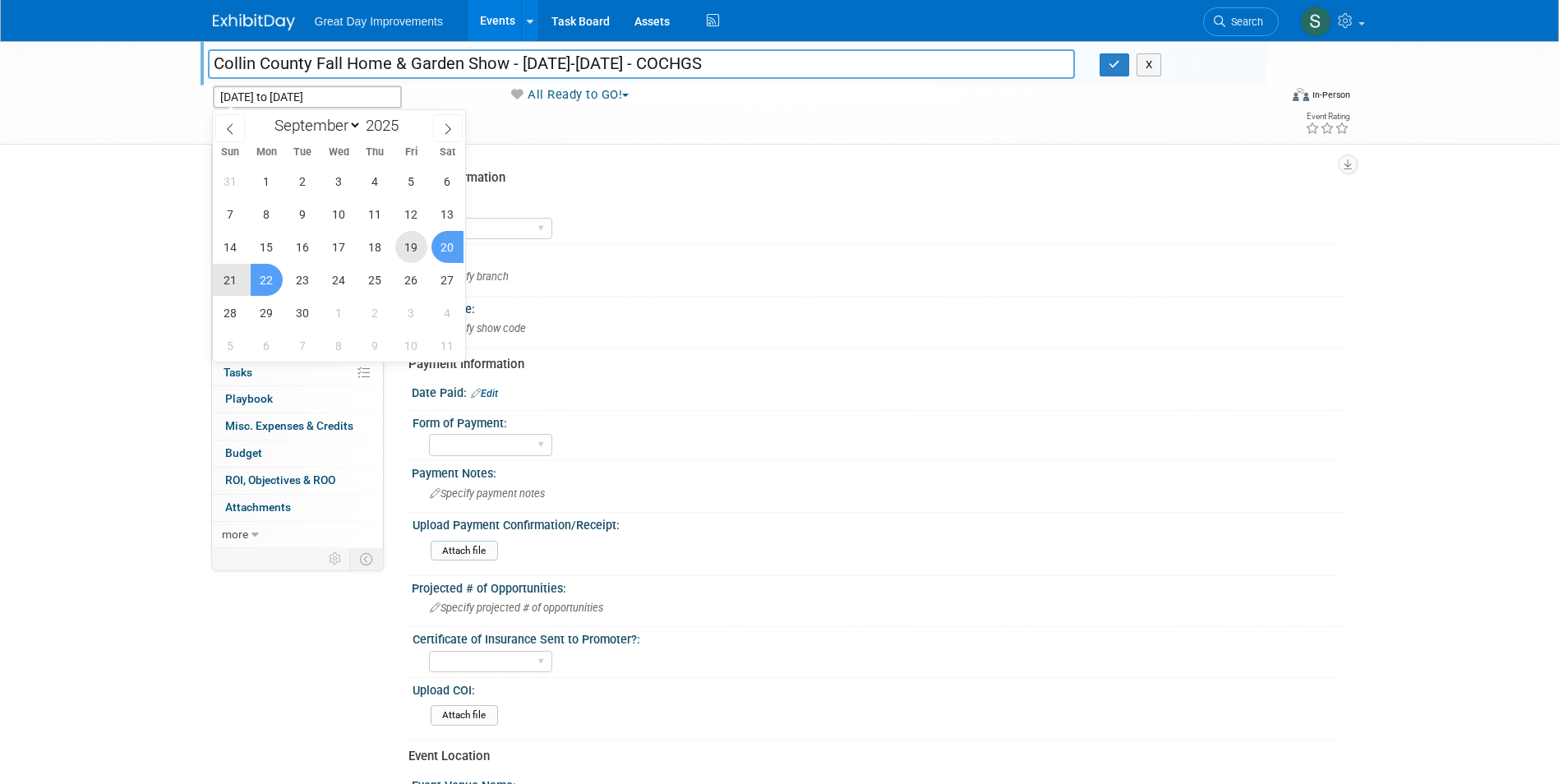
click at [407, 247] on span "19" at bounding box center [411, 247] width 32 height 32
type input "Sep 19, 2025"
click at [239, 283] on span "21" at bounding box center [230, 280] width 32 height 32
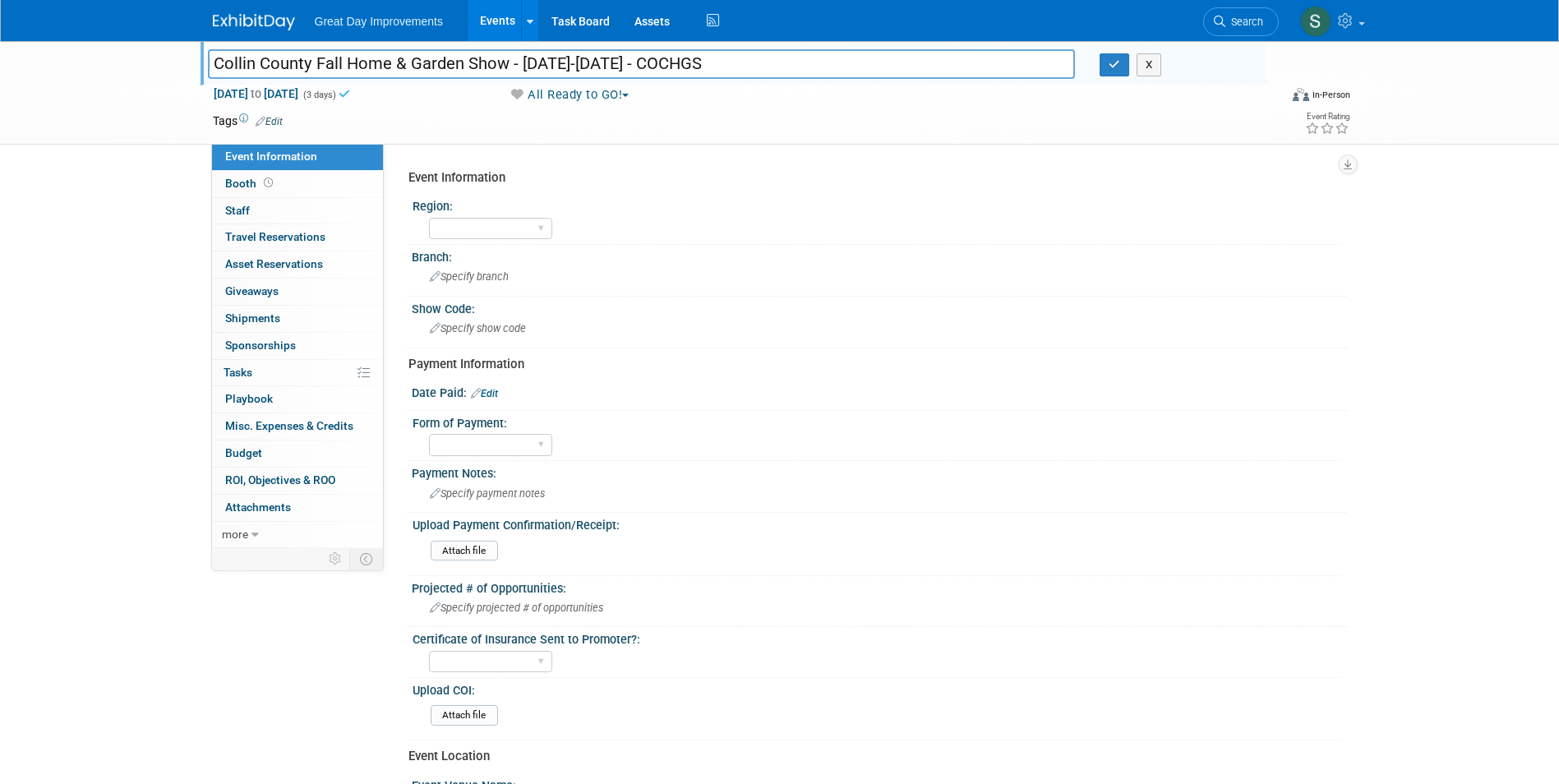
click at [551, 68] on input "Collin County Fall Home & Garden Show - 9/20/25-9/22/25 - COCHGS" at bounding box center [642, 64] width 868 height 28
click at [658, 84] on div "Collin County Fall Home & Garden Show - 9/20/25-9/22/25 - CCFHGS Collin County …" at bounding box center [733, 63] width 1066 height 44
drag, startPoint x: 650, startPoint y: 68, endPoint x: 517, endPoint y: 80, distance: 133.5
click at [517, 80] on div "Collin County Fall Home & Garden Show - 9/20/25-9/22/25 - CCFHGS Collin County …" at bounding box center [737, 66] width 1059 height 26
type input "Collin County Fall Home & Garden Show - 9/19-9/21- COCHGS"
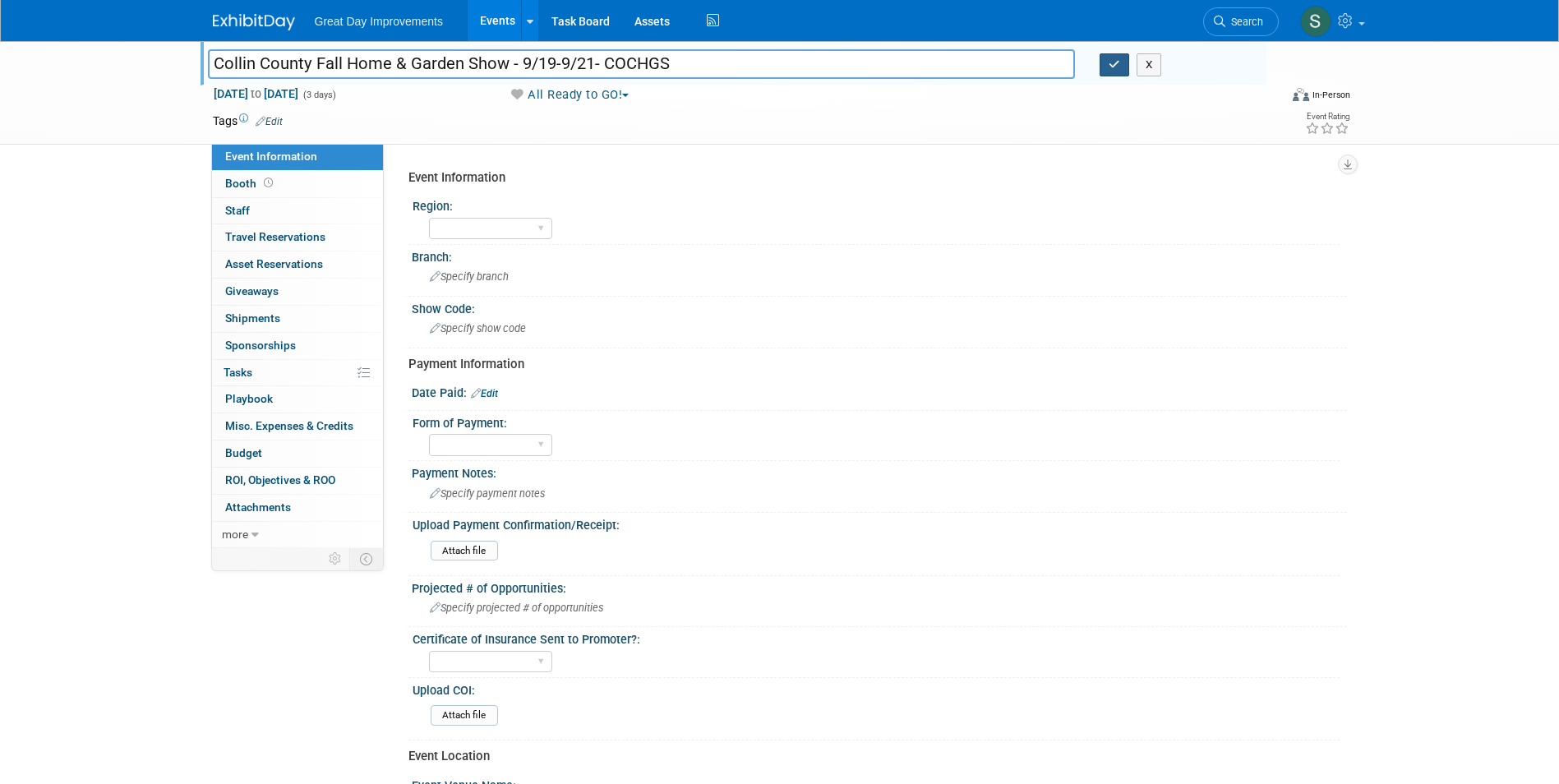
click at [1115, 55] on button "button" at bounding box center [1114, 64] width 29 height 23
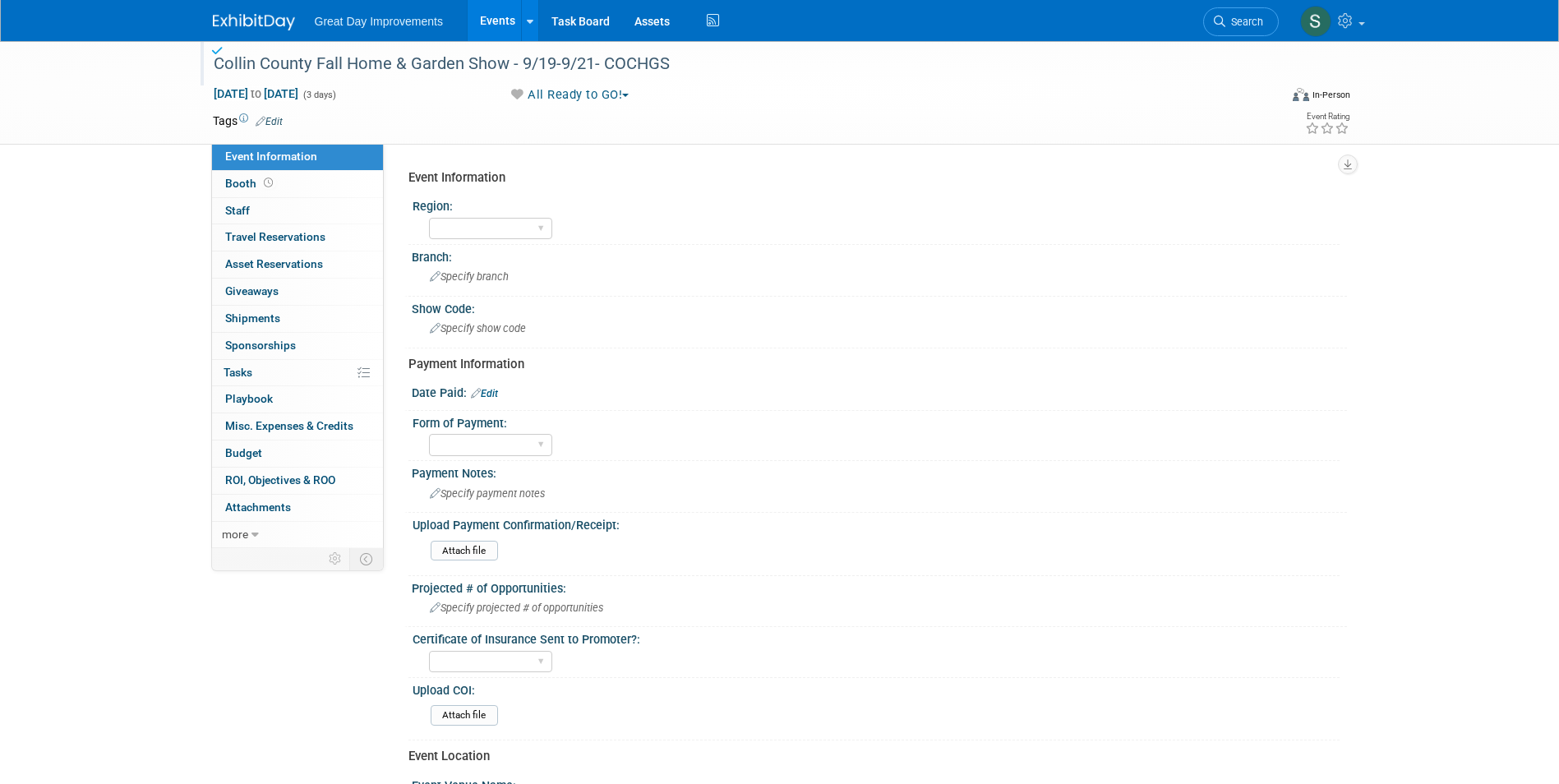
click at [271, 117] on link "Edit" at bounding box center [269, 121] width 27 height 12
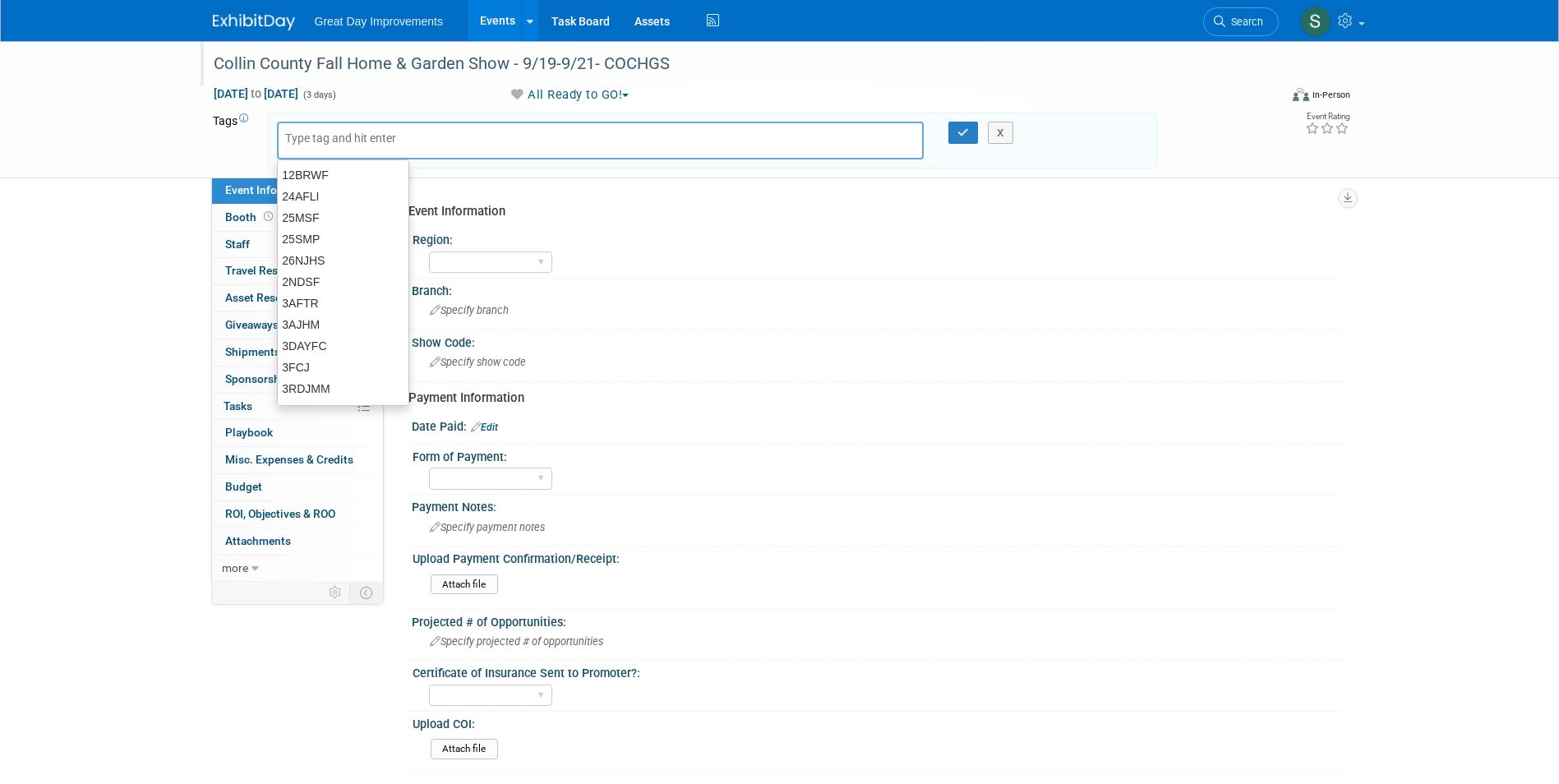
click at [352, 143] on input "text" at bounding box center [350, 138] width 132 height 17
type input "SC"
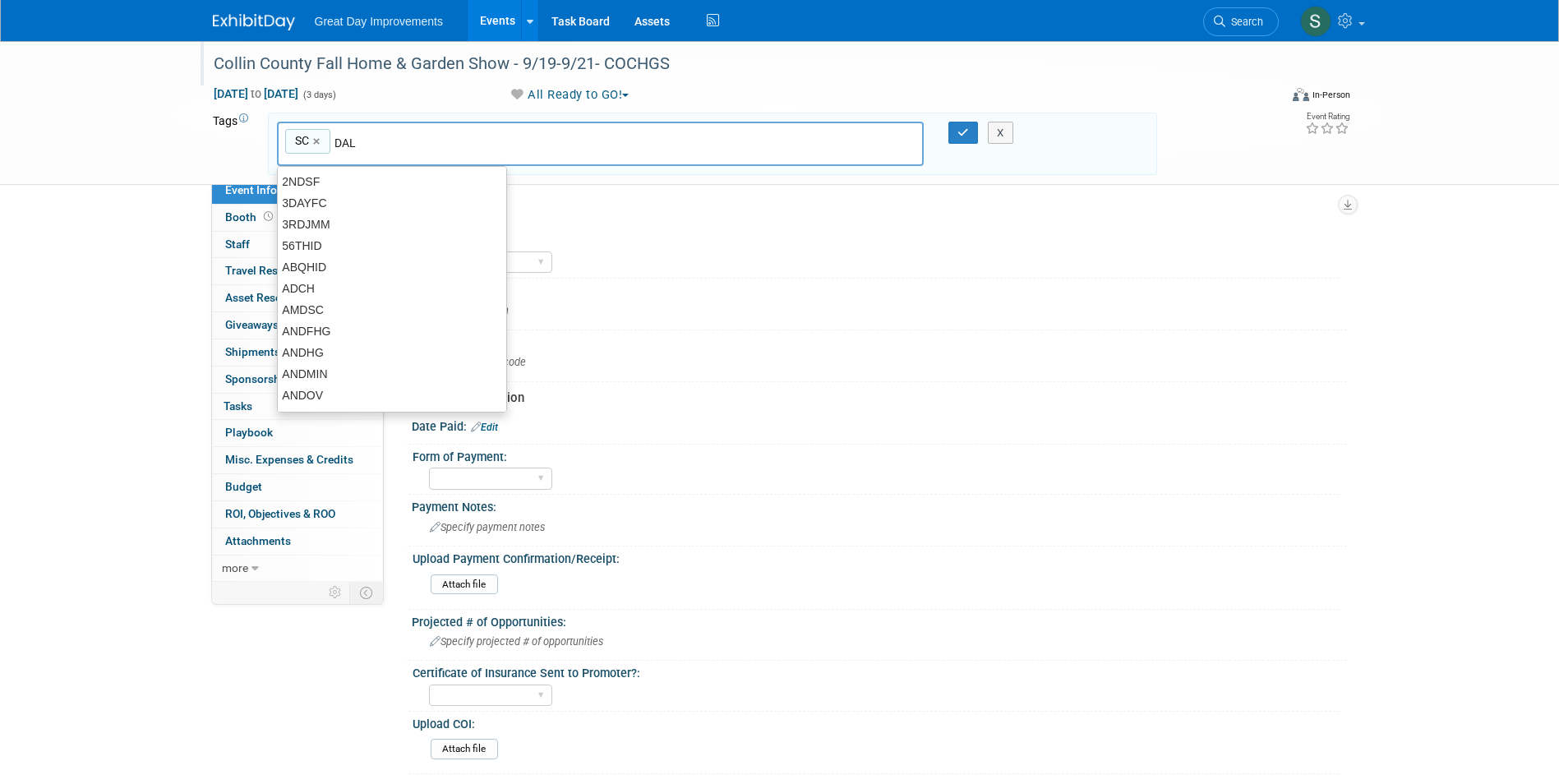
type input "DAL"
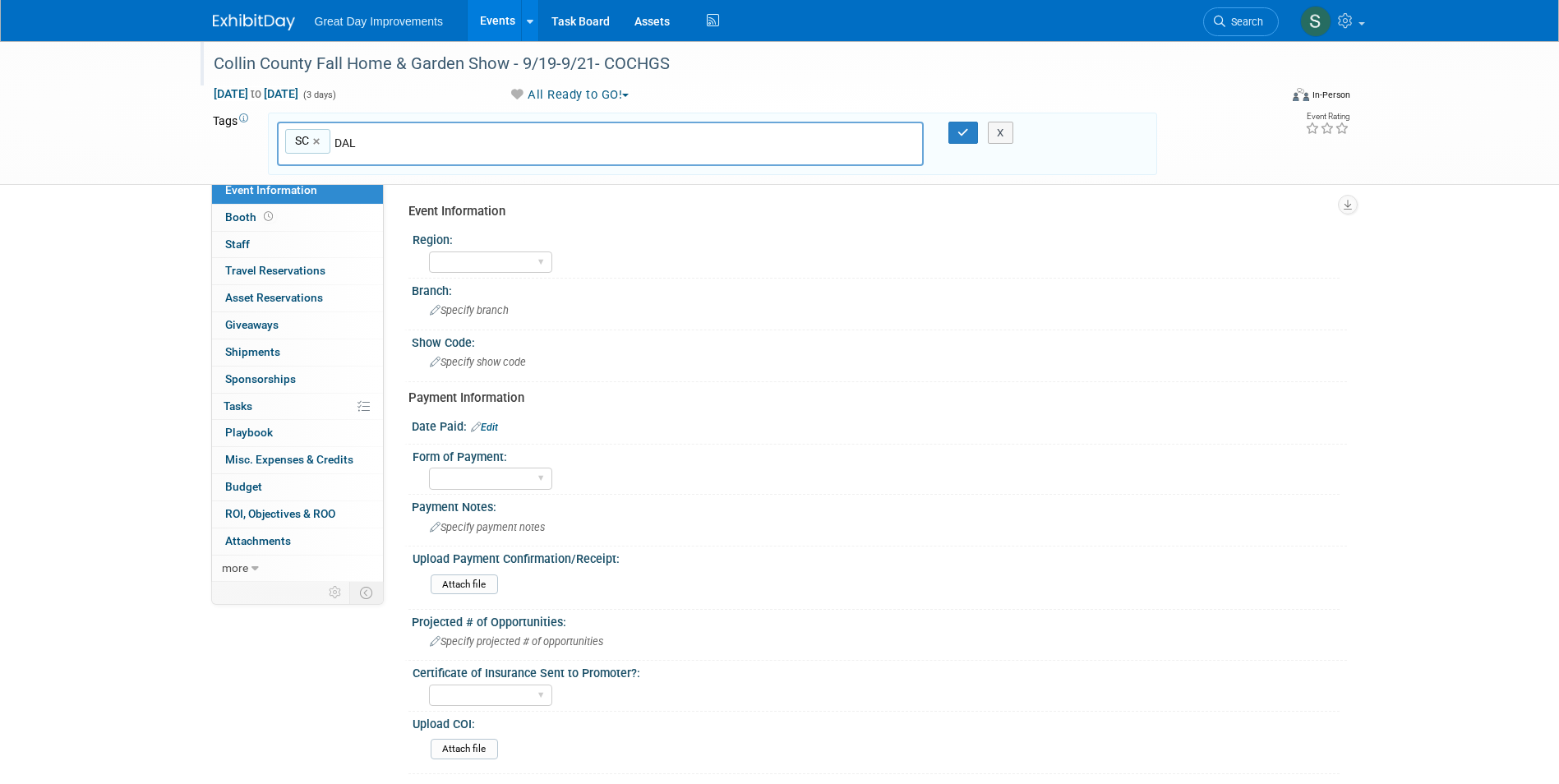
type input "SC, DAL"
type input "[DATE]"
type input "SC, DAL, SEPT25"
type input "COCHGS"
type input "SC, DAL, SEPT25, COCHGS"
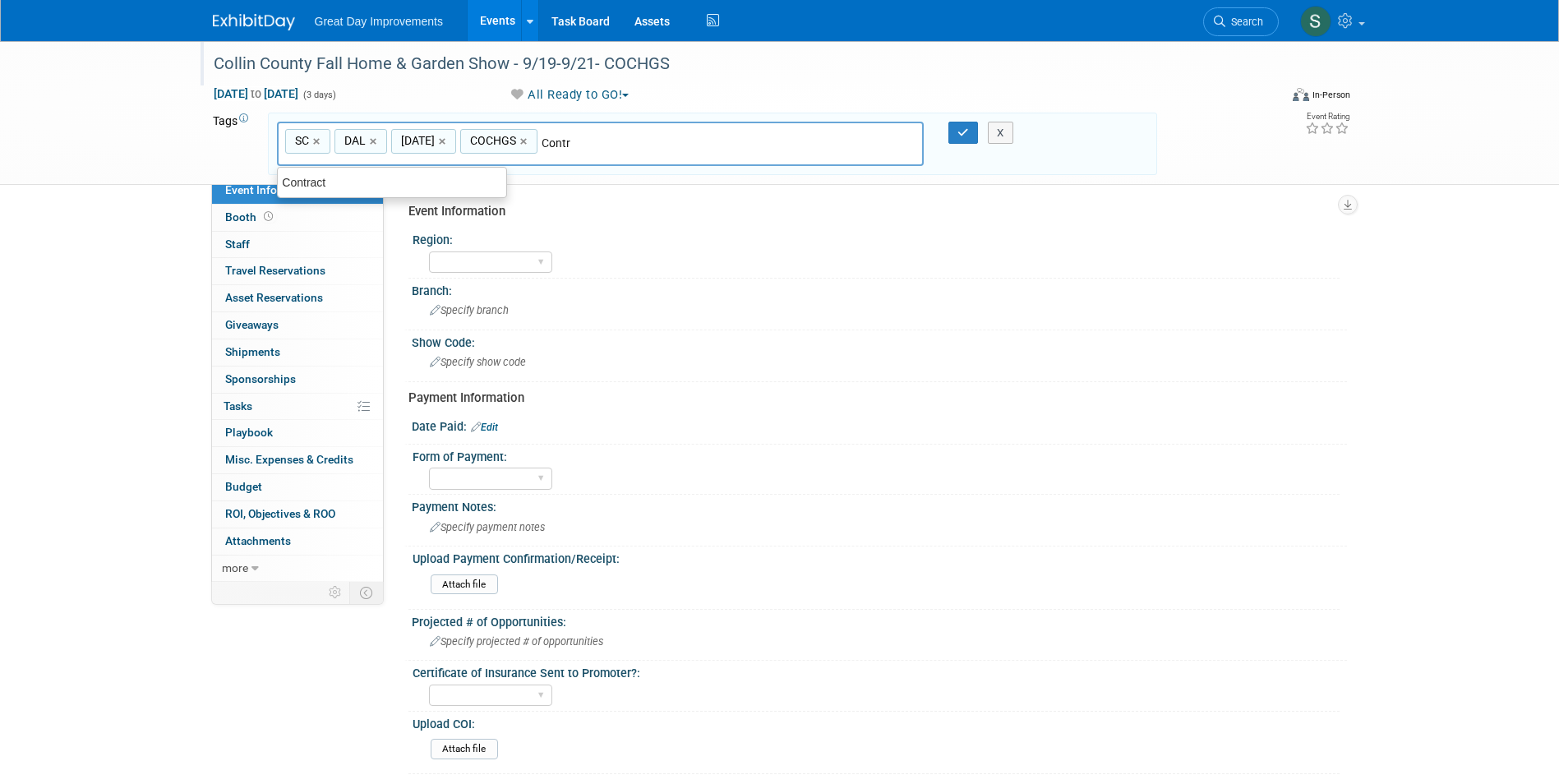
type input "Contract"
type input "SC, DAL, SEPT25, COCHGS, Contract"
click at [951, 126] on button "button" at bounding box center [963, 132] width 29 height 23
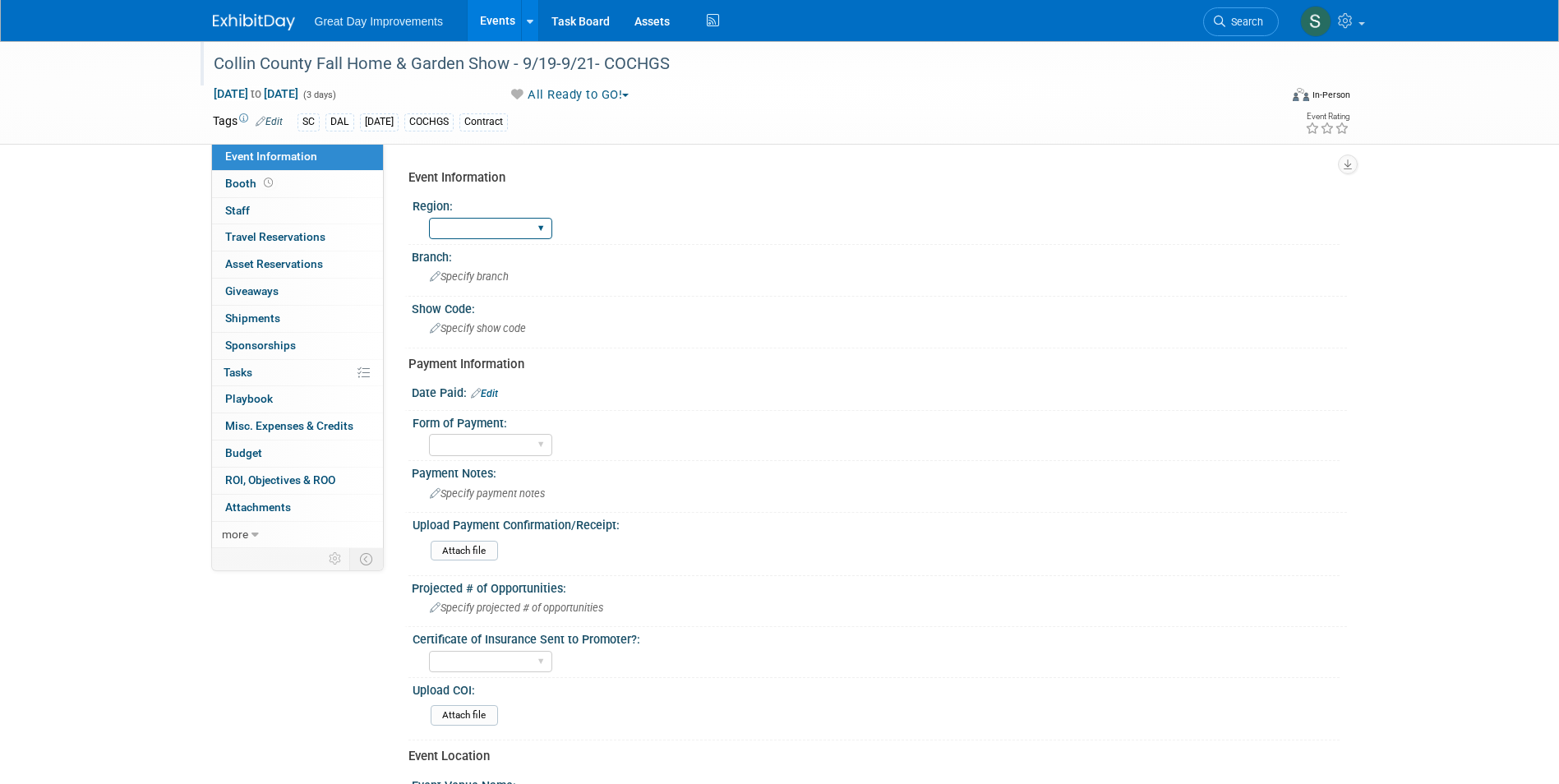
click at [470, 231] on select "GC MA MW MTW NE NEW OV PL PNW SA SE SC UMW FL" at bounding box center [490, 229] width 123 height 22
select select "SC"
click at [429, 218] on select "GC MA MW MTW NE NEW OV PL PNW SA SE SC UMW FL" at bounding box center [490, 229] width 123 height 22
click at [447, 281] on span "Specify branch" at bounding box center [469, 276] width 79 height 13
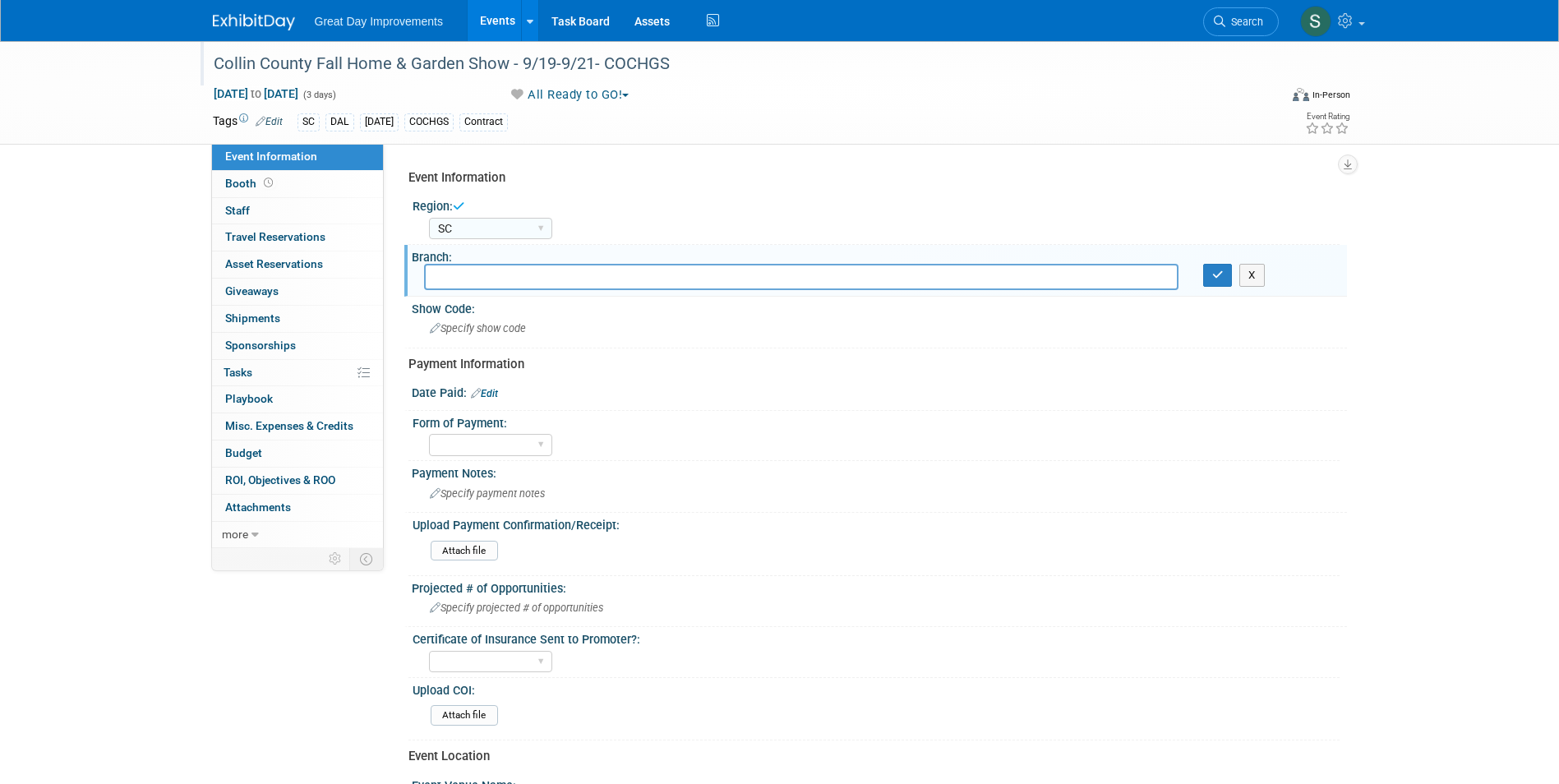
type input "F"
type input "DAL"
click at [1216, 271] on icon "button" at bounding box center [1218, 275] width 12 height 11
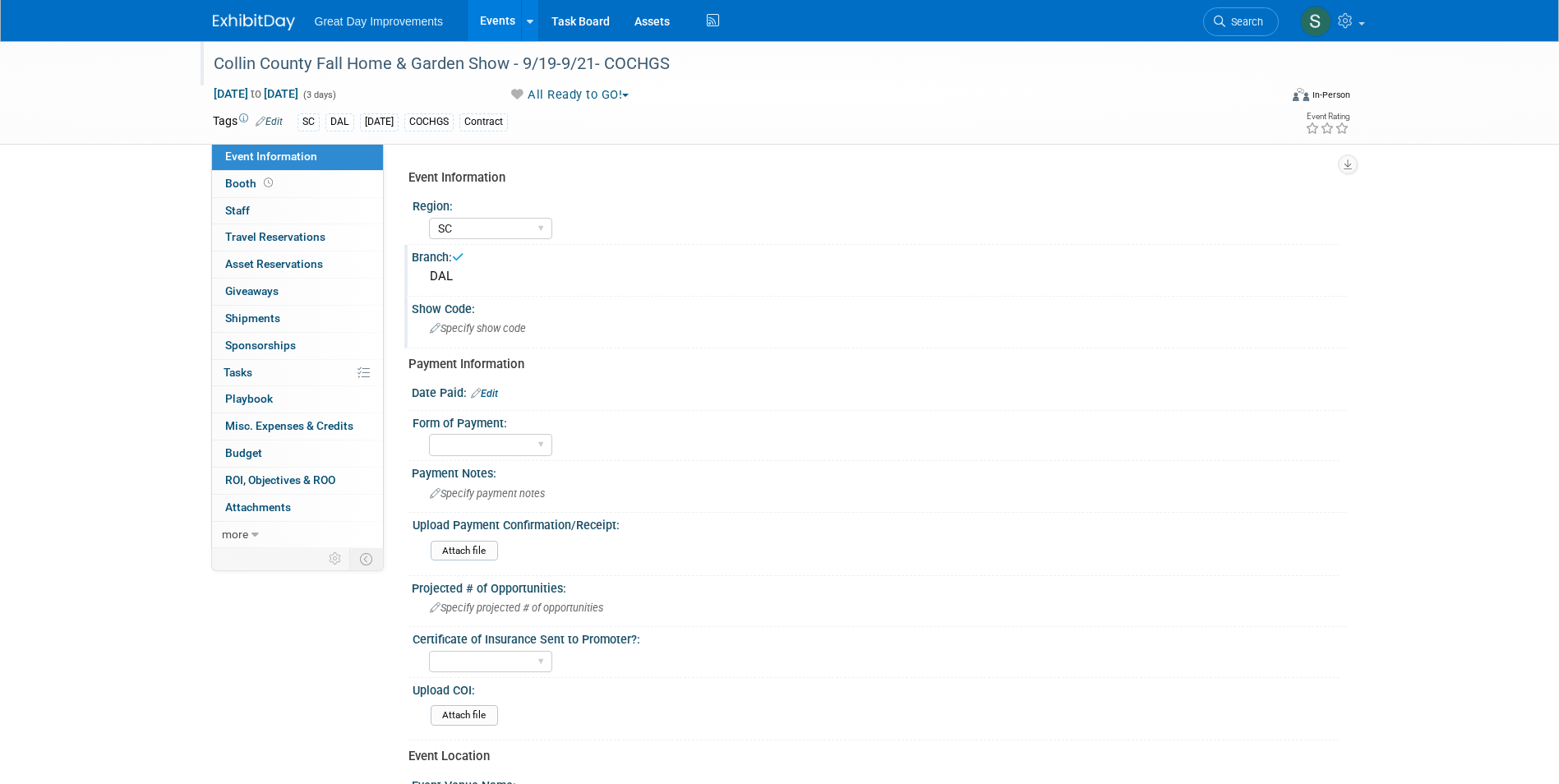
click at [534, 297] on div "Event Information Region: GC MA MW MTW NE NEW OV PL PNW SA SE SC UMW FL Branch:…" at bounding box center [872, 644] width 927 height 966
drag, startPoint x: 534, startPoint y: 297, endPoint x: 534, endPoint y: 317, distance: 20.0
click at [534, 317] on div "Specify show code" at bounding box center [879, 328] width 911 height 25
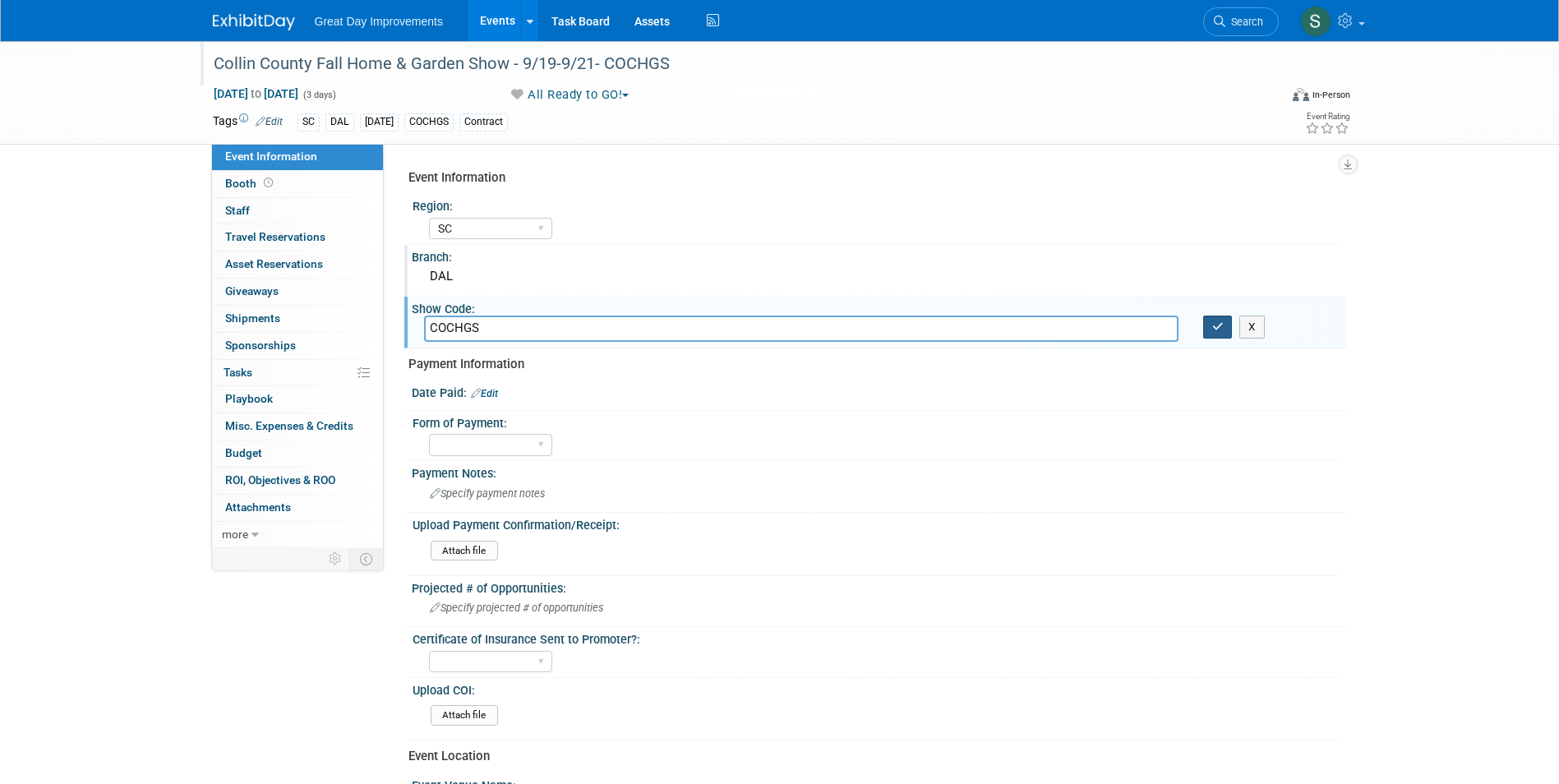
type input "COCHGS"
click at [1215, 322] on icon "button" at bounding box center [1218, 327] width 12 height 11
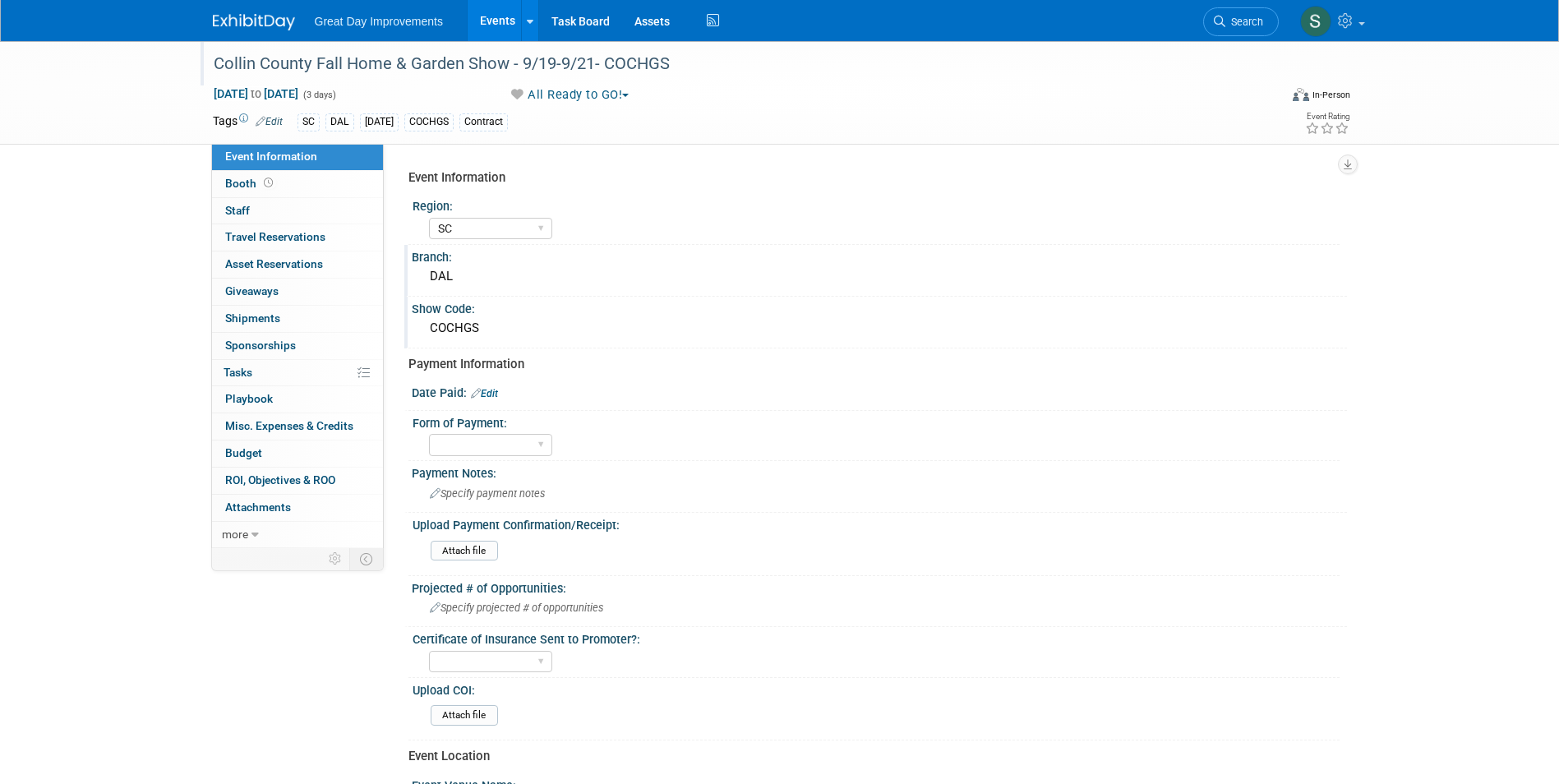
click at [497, 391] on link "Edit" at bounding box center [484, 394] width 27 height 12
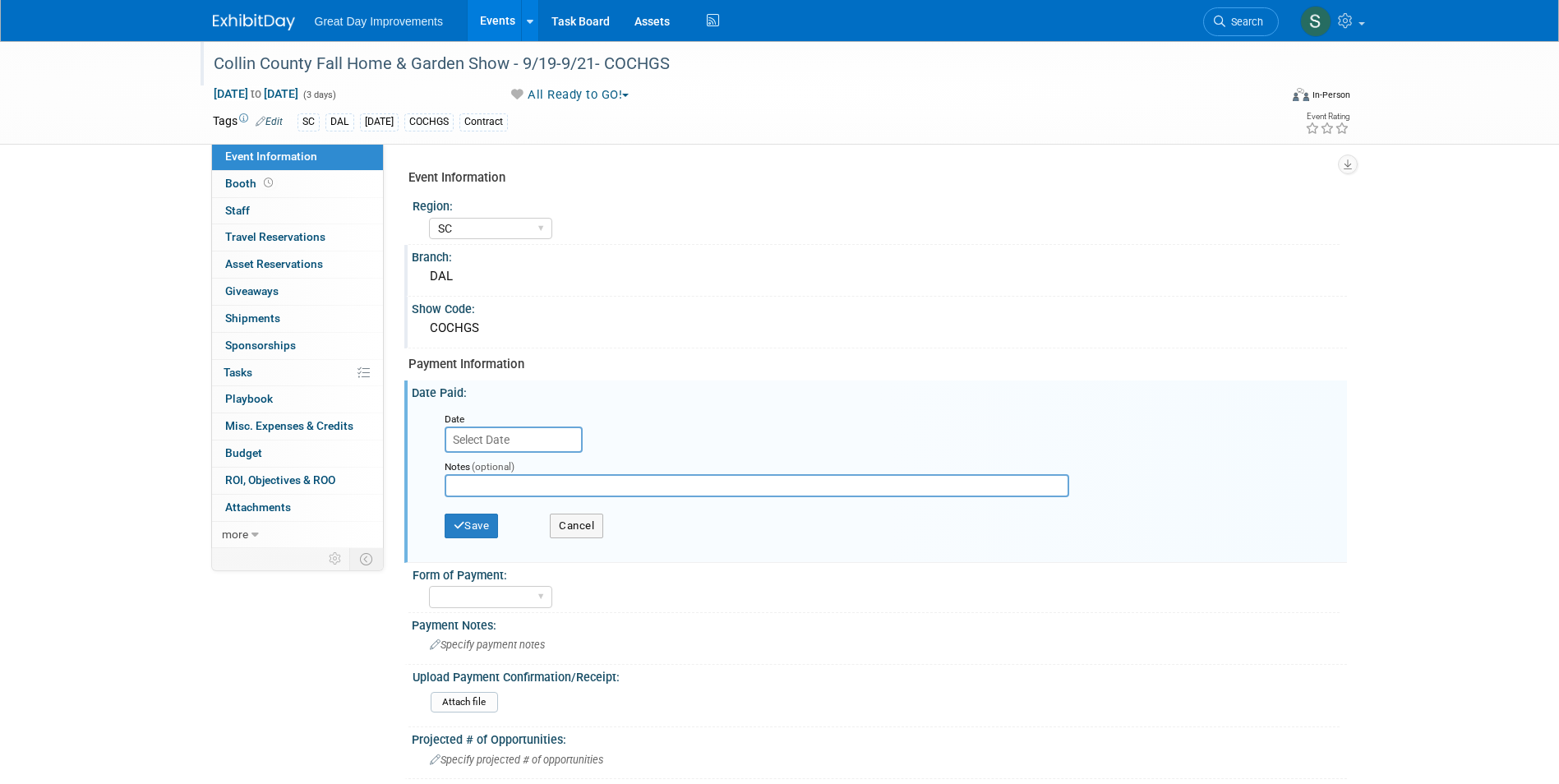
click at [501, 438] on input "text" at bounding box center [514, 439] width 138 height 26
click at [768, 372] on div "Payment Information" at bounding box center [872, 364] width 927 height 18
click at [535, 446] on input "text" at bounding box center [514, 439] width 138 height 26
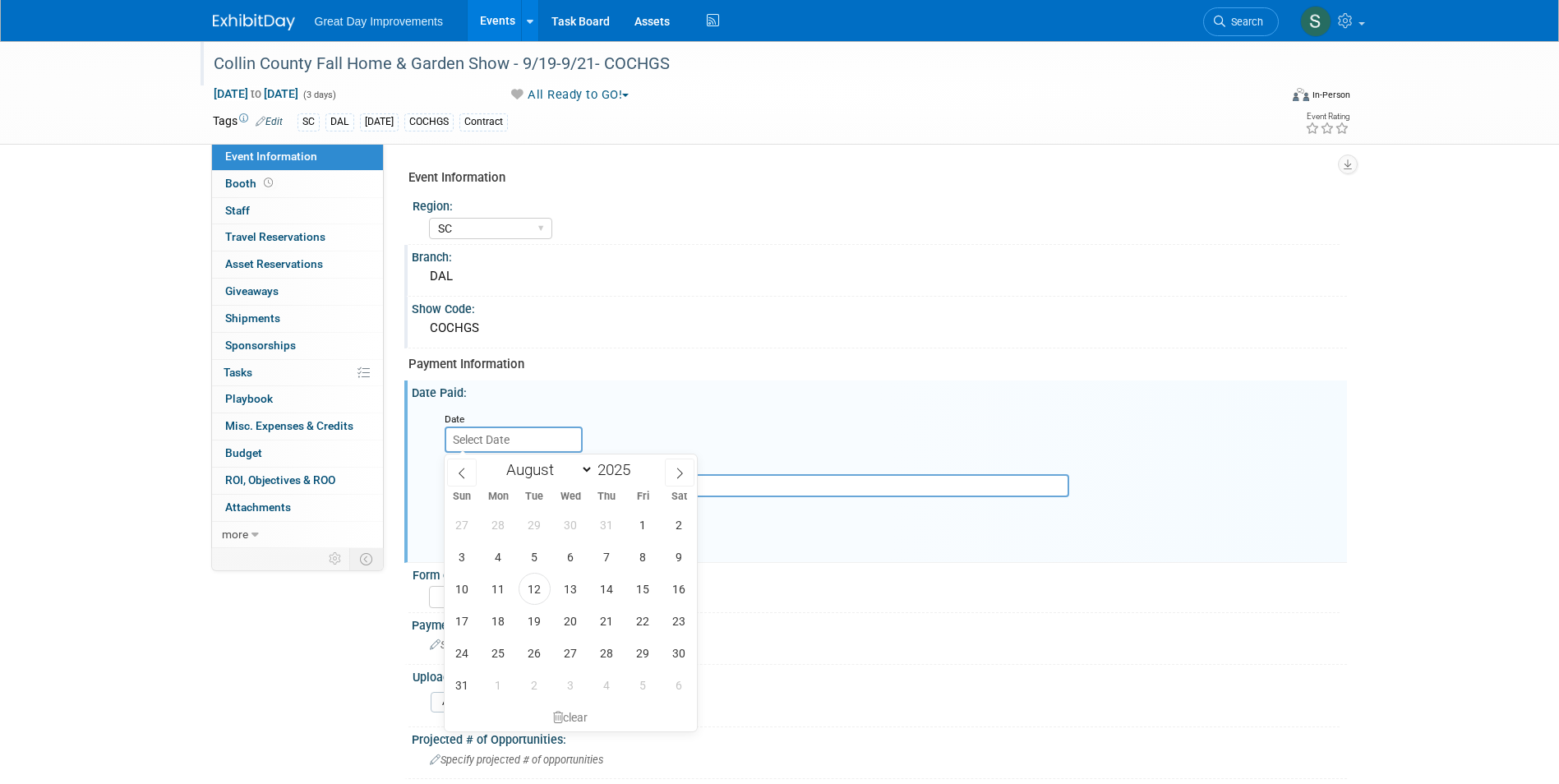
click at [916, 356] on div "Payment Information" at bounding box center [872, 364] width 927 height 18
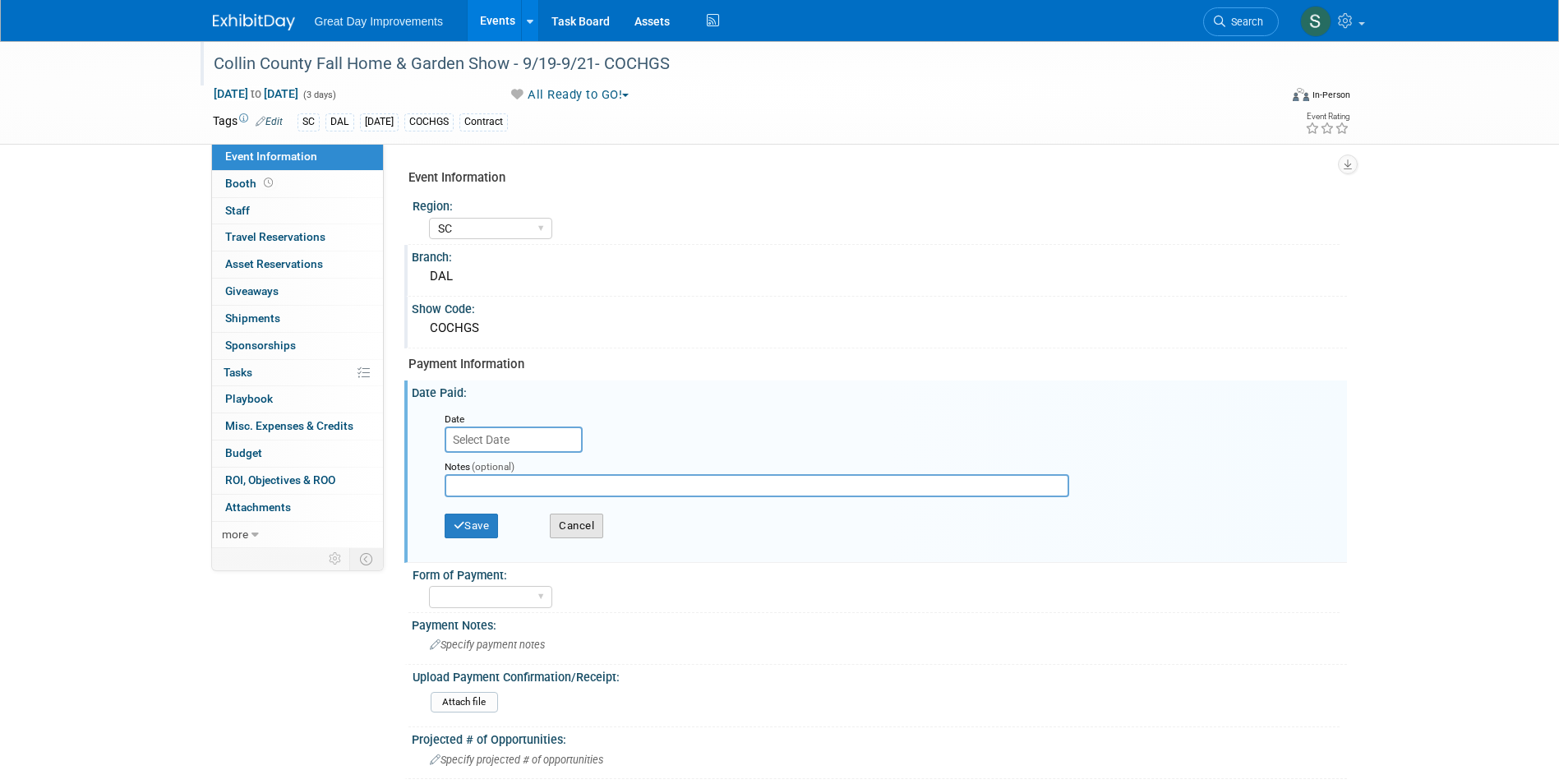
click at [588, 516] on button "Cancel" at bounding box center [576, 525] width 54 height 24
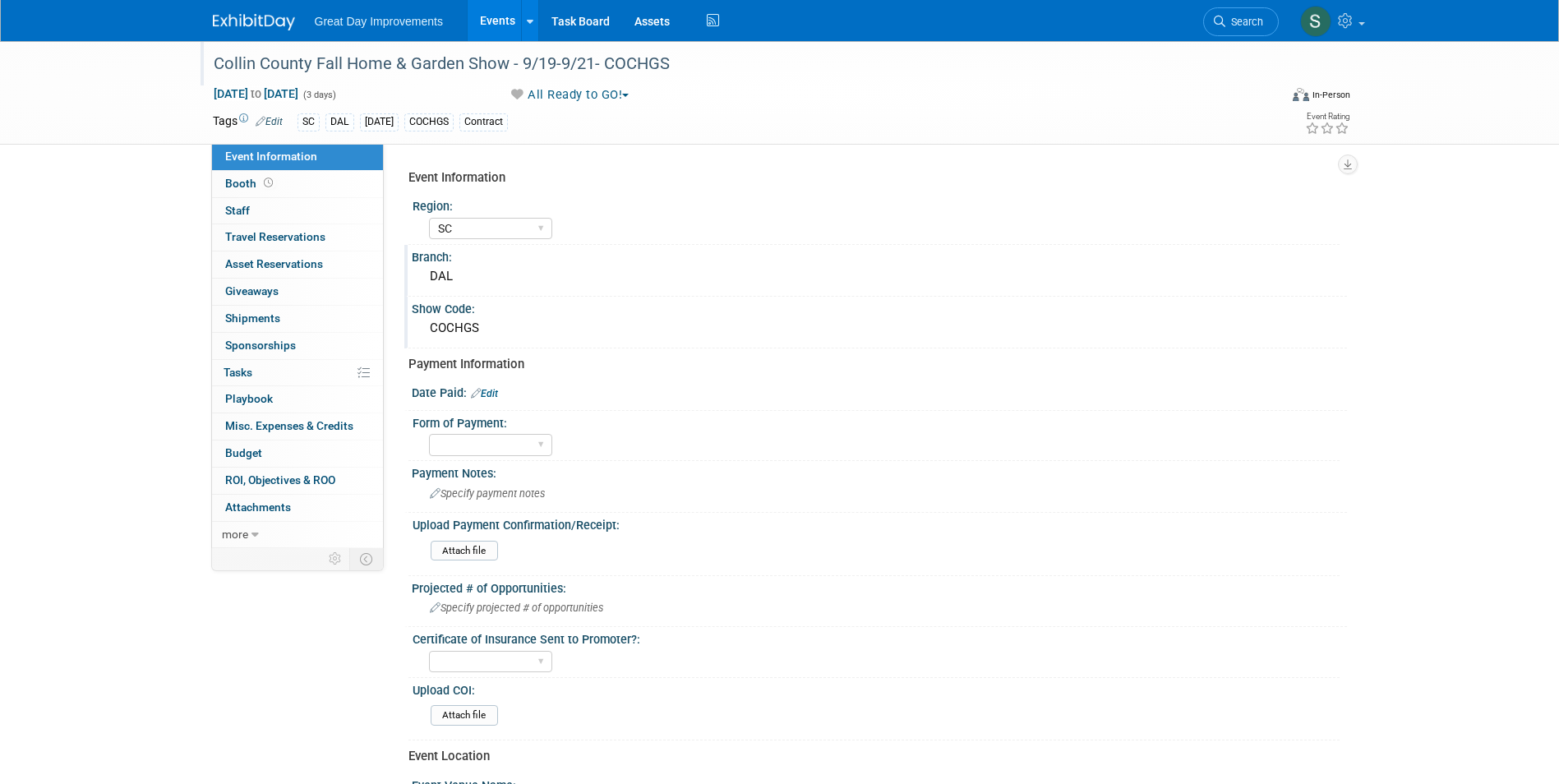
click at [244, 22] on img at bounding box center [254, 23] width 82 height 17
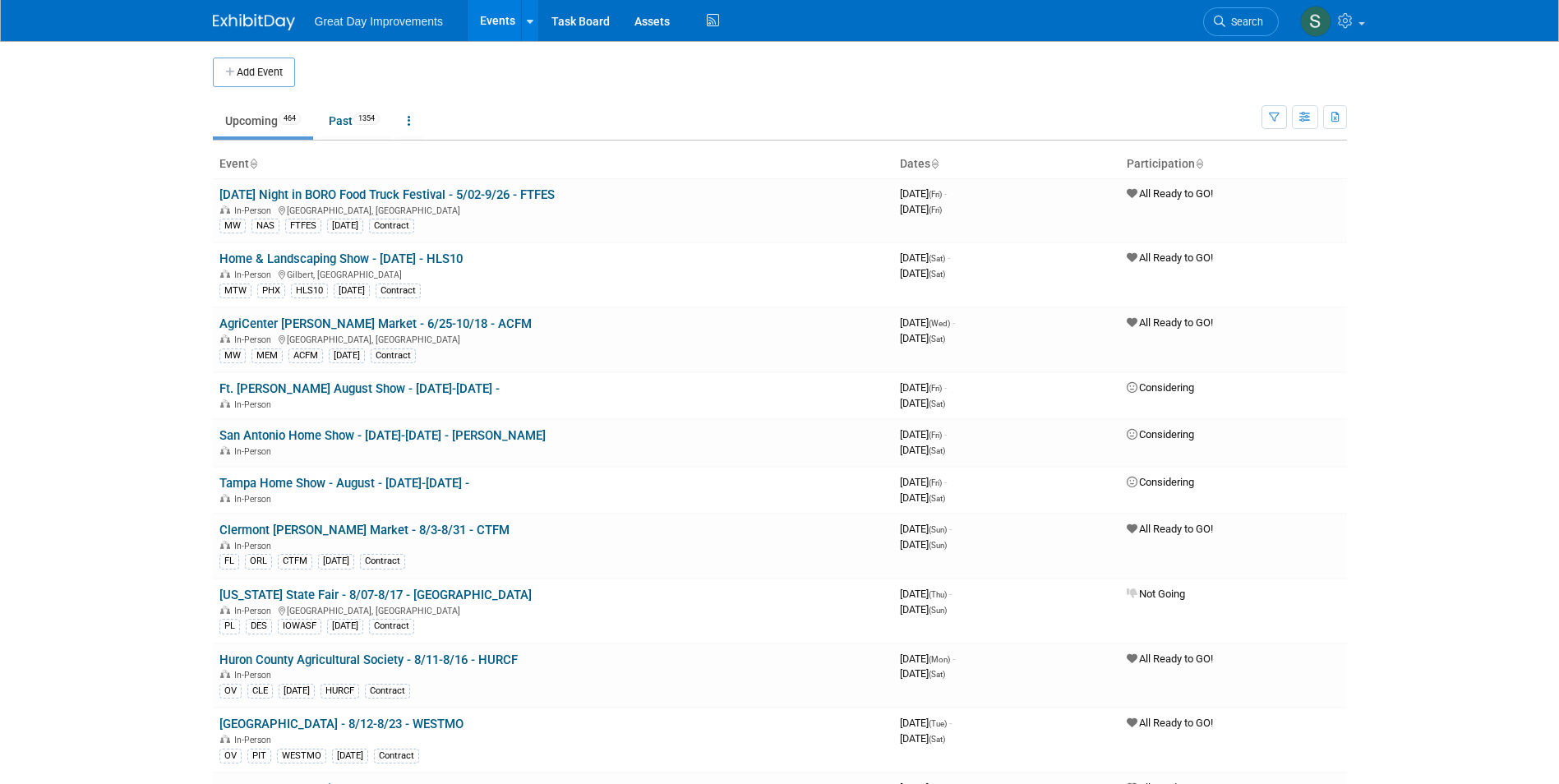
click at [246, 11] on link at bounding box center [264, 14] width 102 height 13
